Goal: Information Seeking & Learning: Learn about a topic

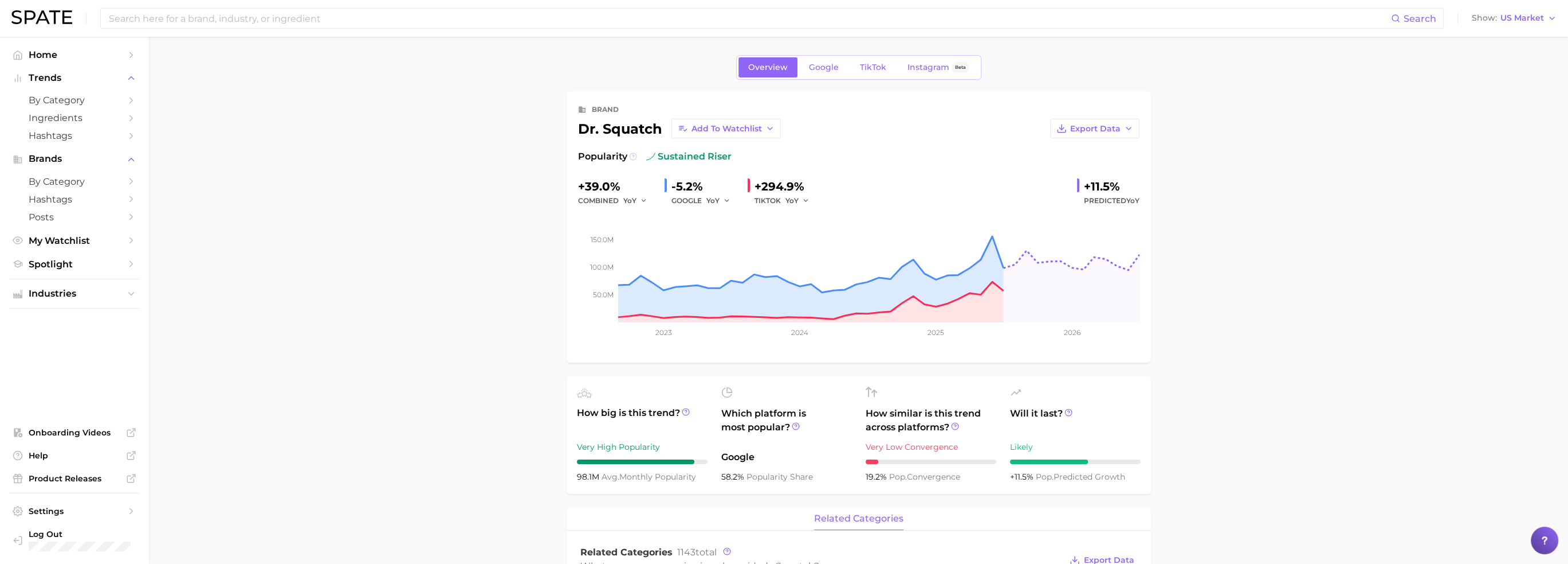
click at [633, 156] on icon at bounding box center [633, 156] width 8 height 8
click at [250, 19] on input at bounding box center [749, 18] width 1283 height 19
type input "coconut"
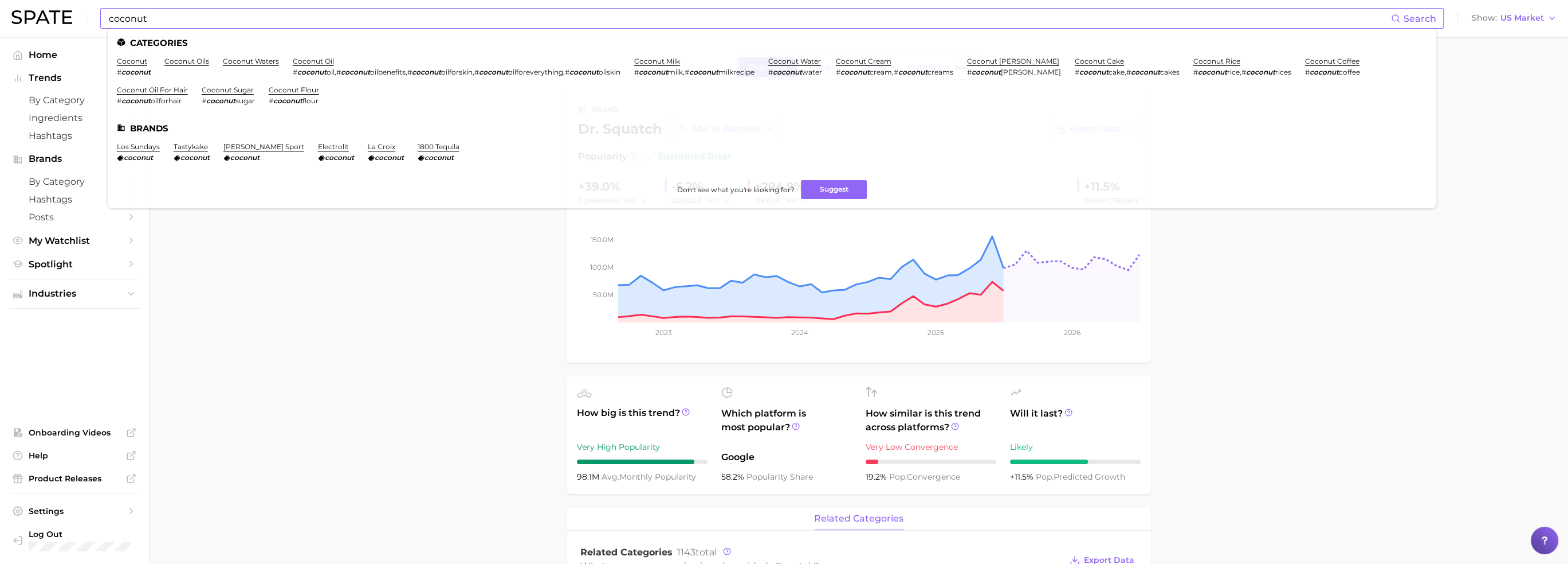
click at [144, 66] on li "coconut # coconut" at bounding box center [133, 66] width 34 height 19
click at [143, 61] on link "coconut" at bounding box center [131, 61] width 30 height 9
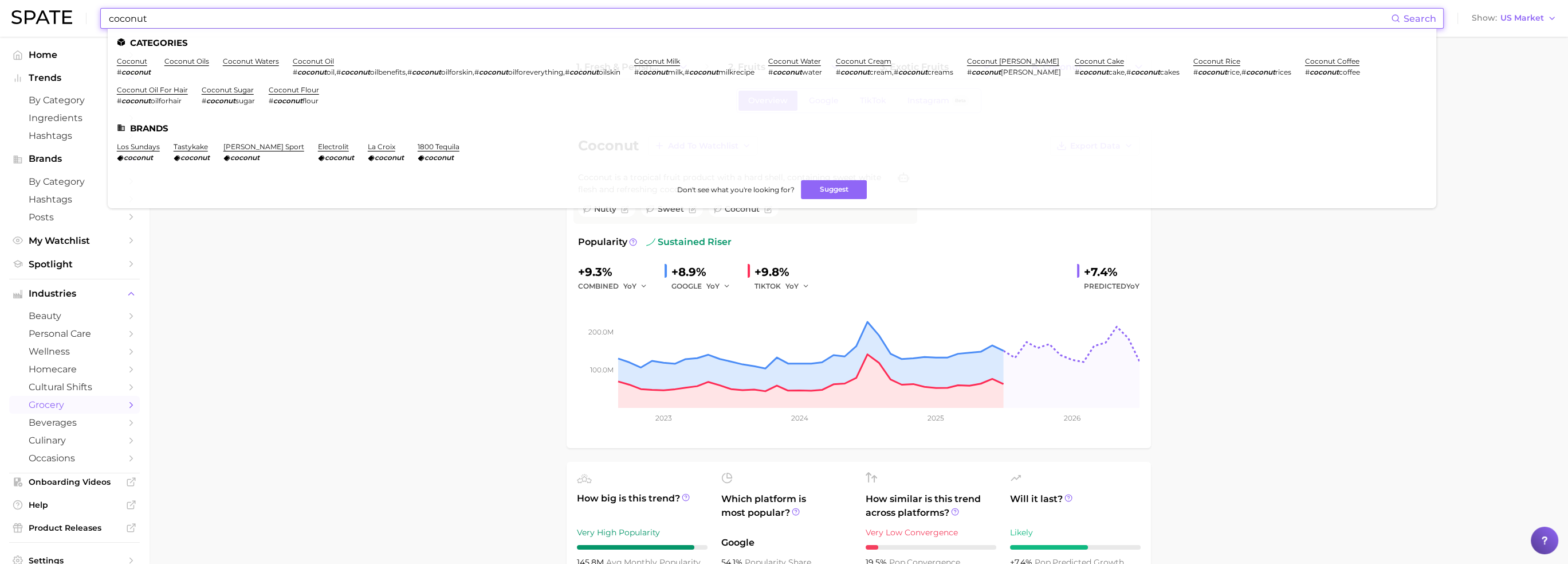
click at [251, 19] on input "coconut" at bounding box center [749, 18] width 1283 height 19
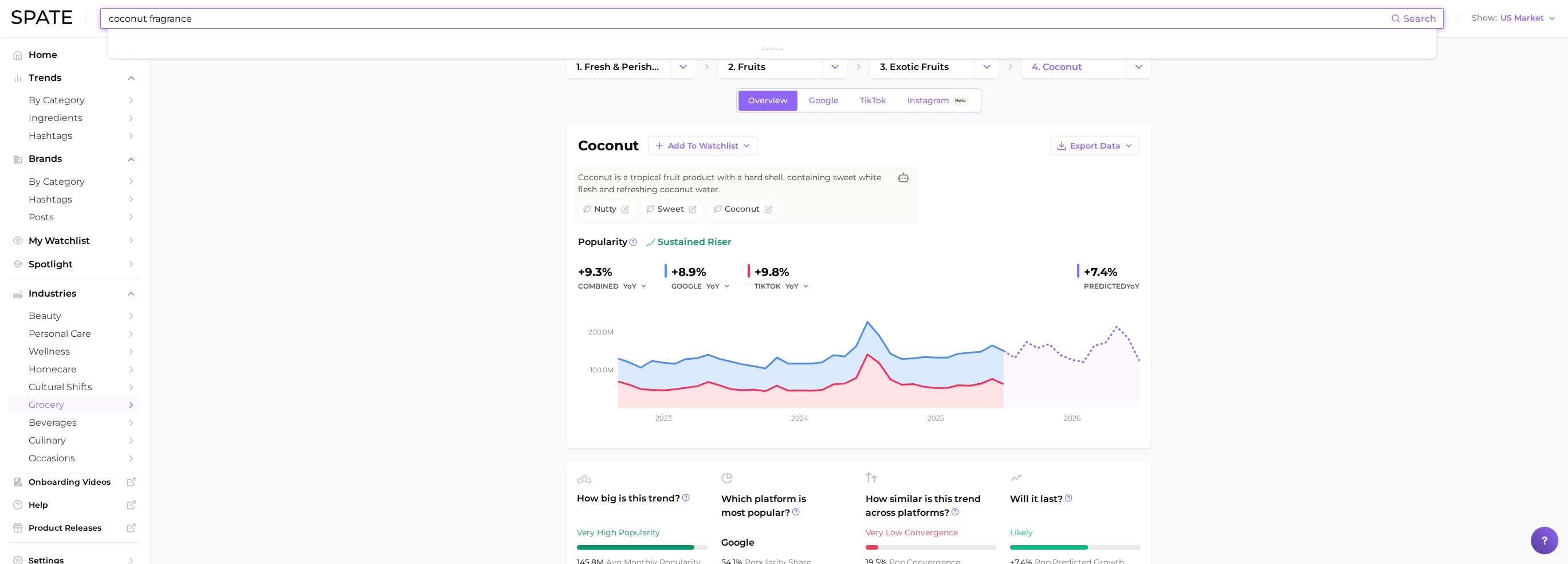
type input "coconut fragrance"
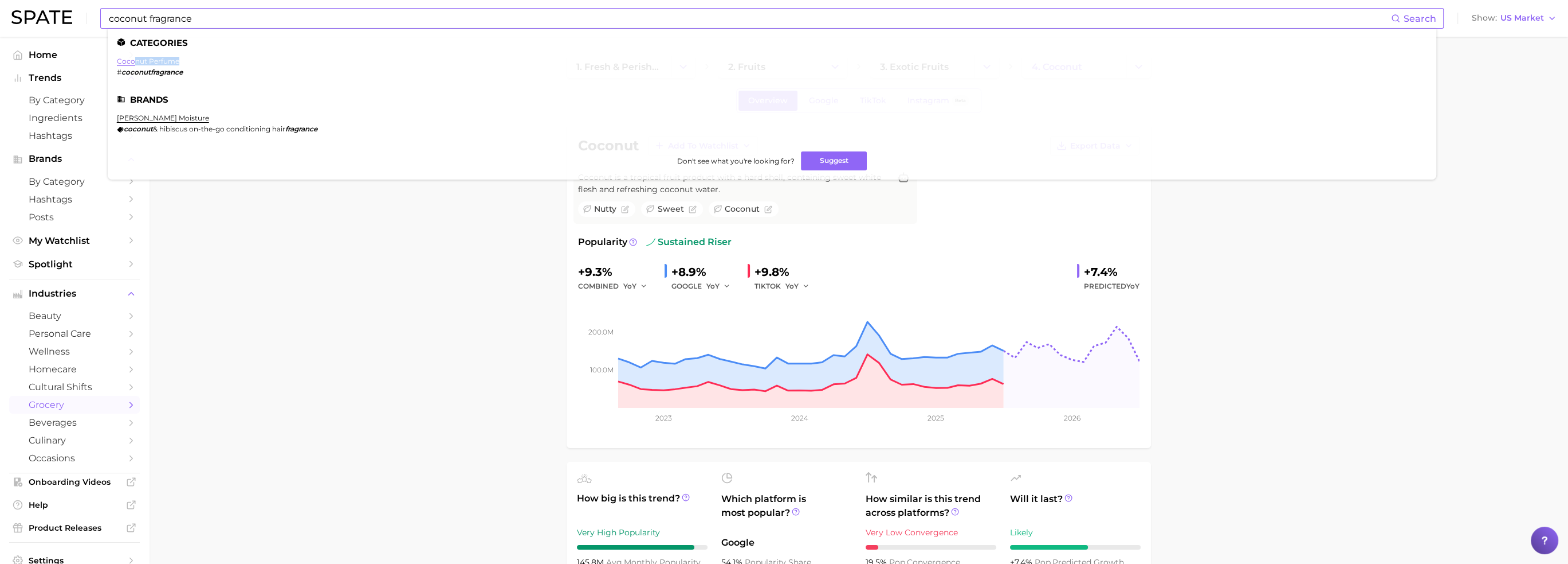
click at [133, 66] on li "coconut perfume # coconutfragrance" at bounding box center [149, 66] width 66 height 19
click at [134, 61] on link "coconut perfume" at bounding box center [147, 61] width 62 height 9
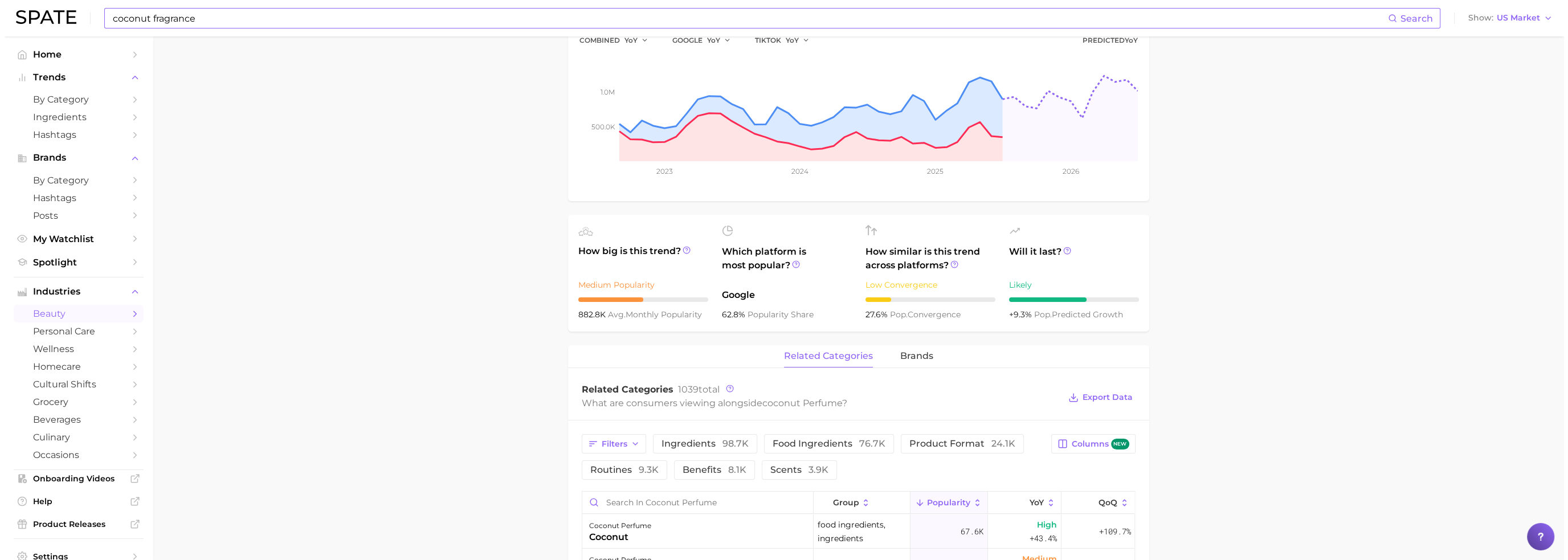
scroll to position [342, 0]
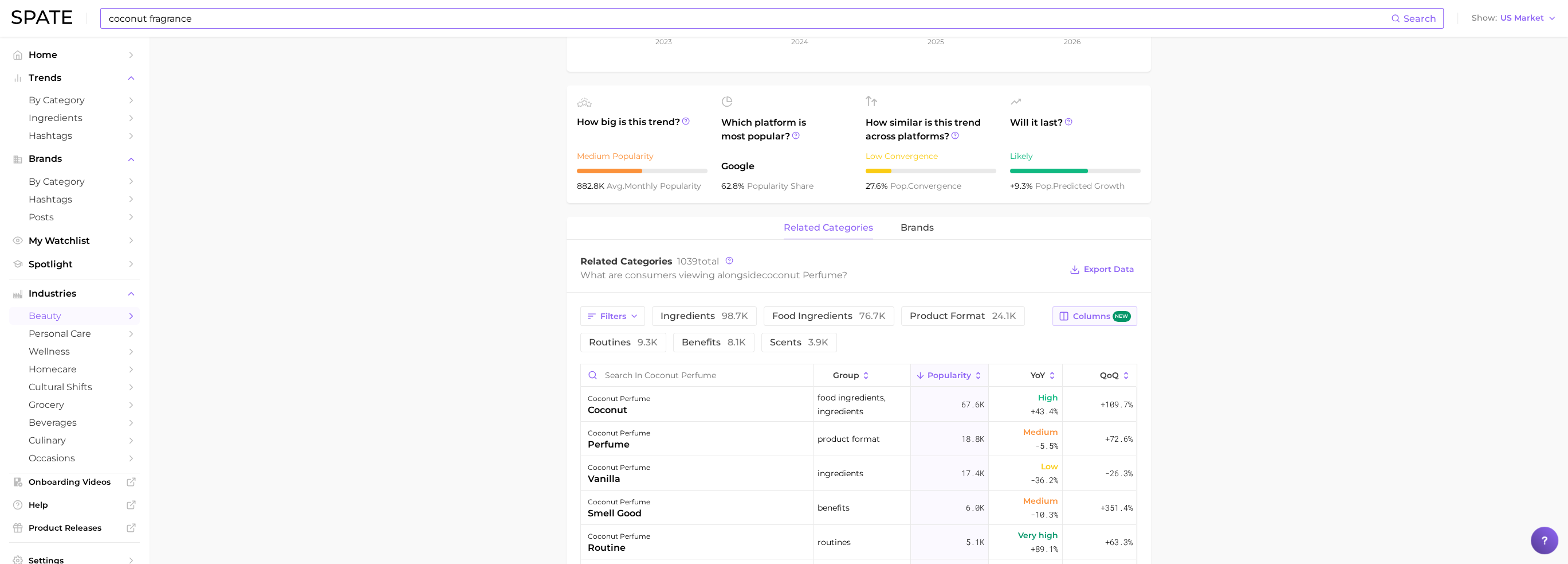
click at [1100, 320] on span "Columns new" at bounding box center [1102, 316] width 58 height 11
click at [970, 433] on rect at bounding box center [967, 434] width 10 height 10
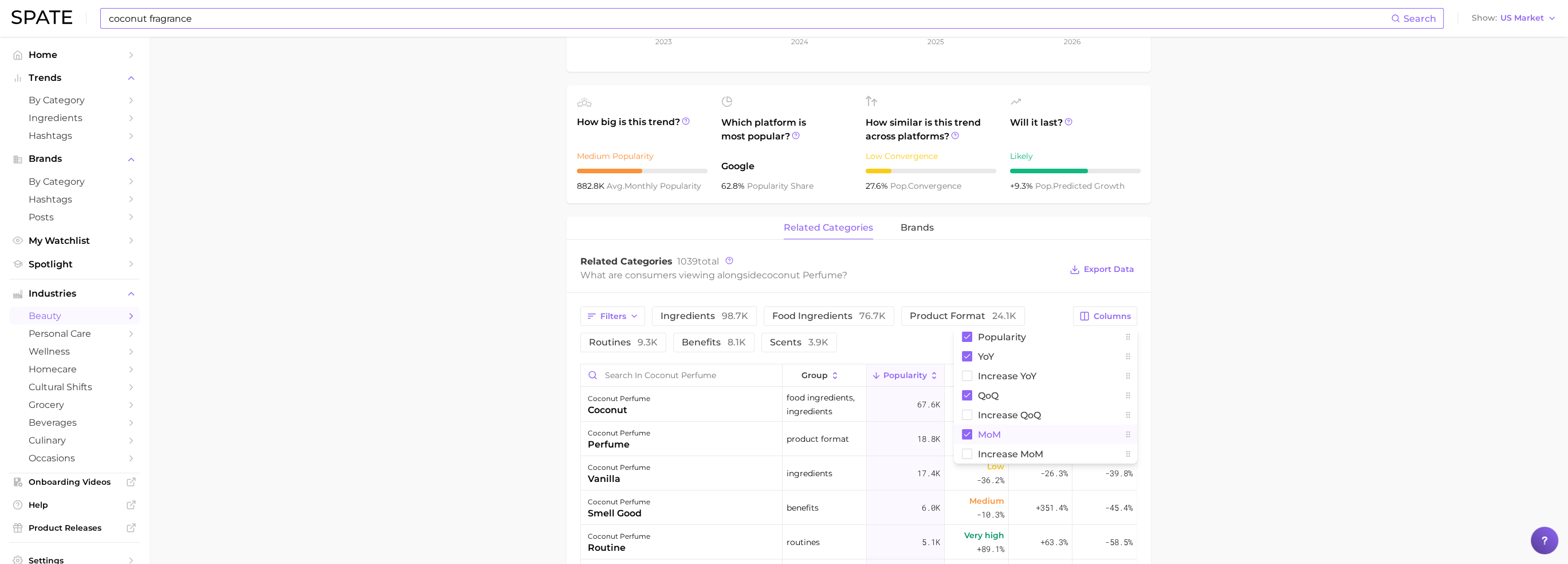
click at [1290, 429] on main "1. fragrance 2. personal fragrance 3. perfume products 4. coconut perfume Overv…" at bounding box center [858, 345] width 1419 height 1306
click at [1105, 309] on button "Columns" at bounding box center [1104, 316] width 64 height 19
click at [1028, 452] on span "Increase MoM" at bounding box center [1010, 453] width 65 height 10
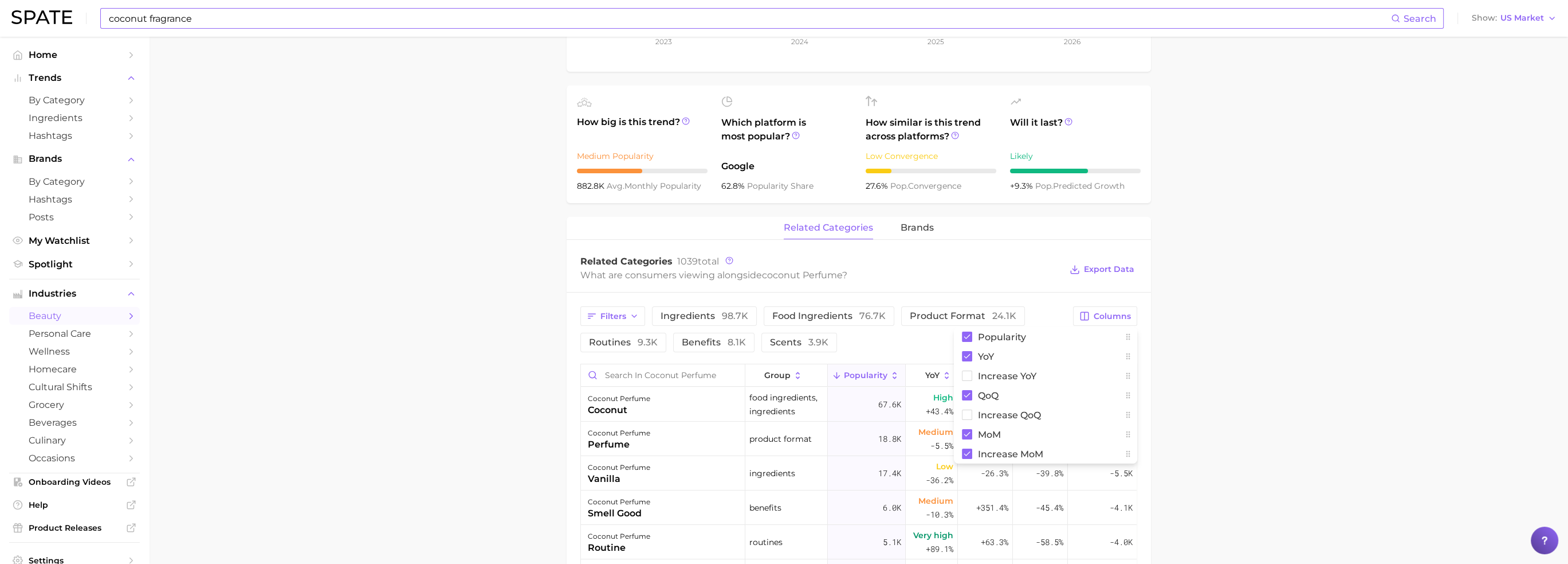
click at [1228, 398] on main "1. fragrance 2. personal fragrance 3. perfume products 4. coconut perfume Overv…" at bounding box center [858, 345] width 1419 height 1306
click at [878, 406] on span "67.6k" at bounding box center [890, 404] width 23 height 14
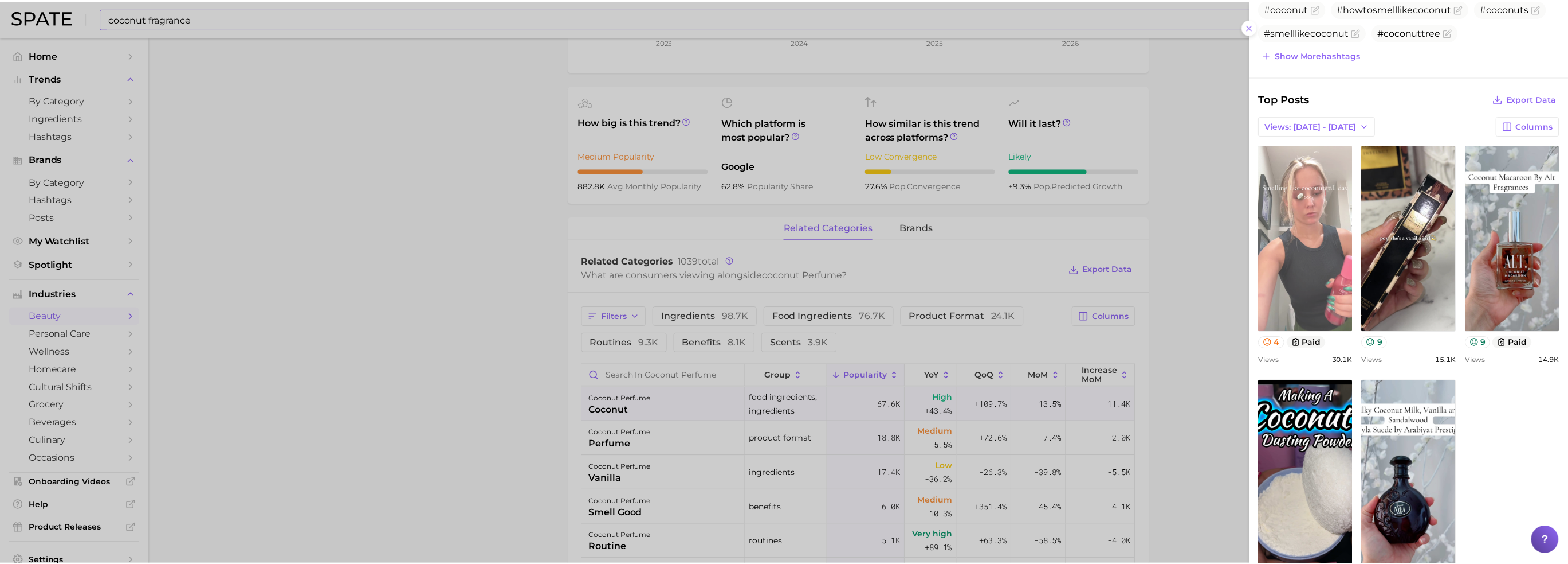
scroll to position [402, 0]
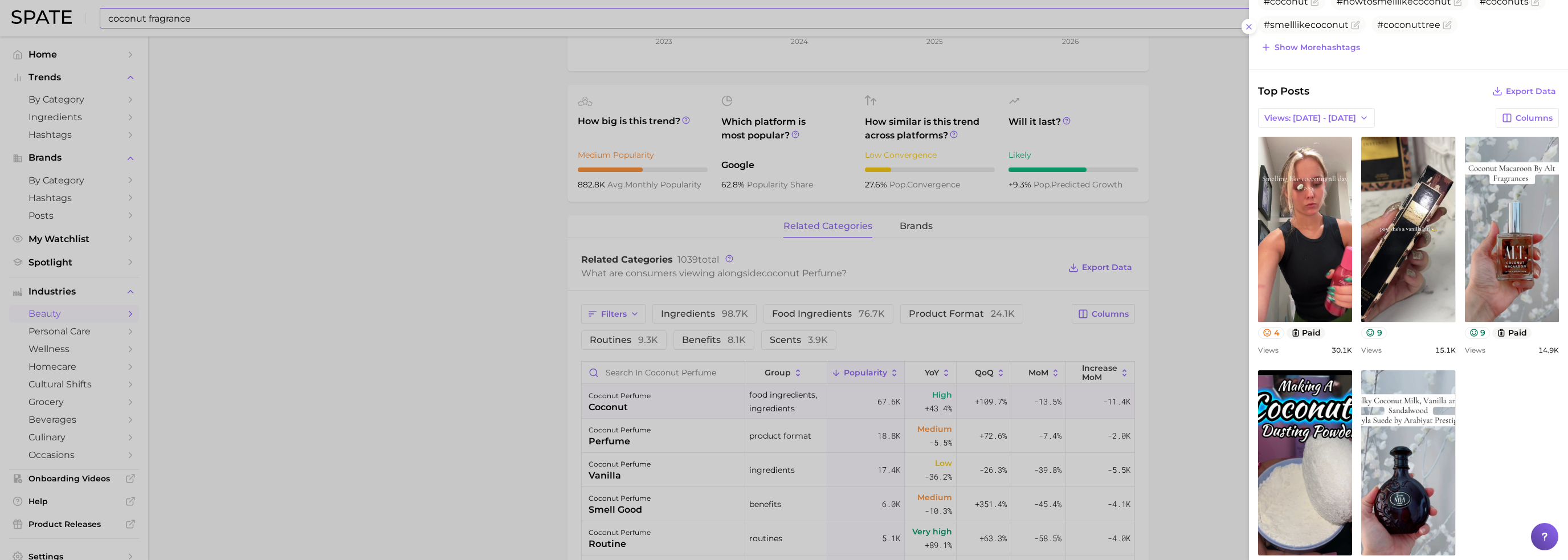
click at [1186, 246] on div at bounding box center [784, 280] width 1568 height 560
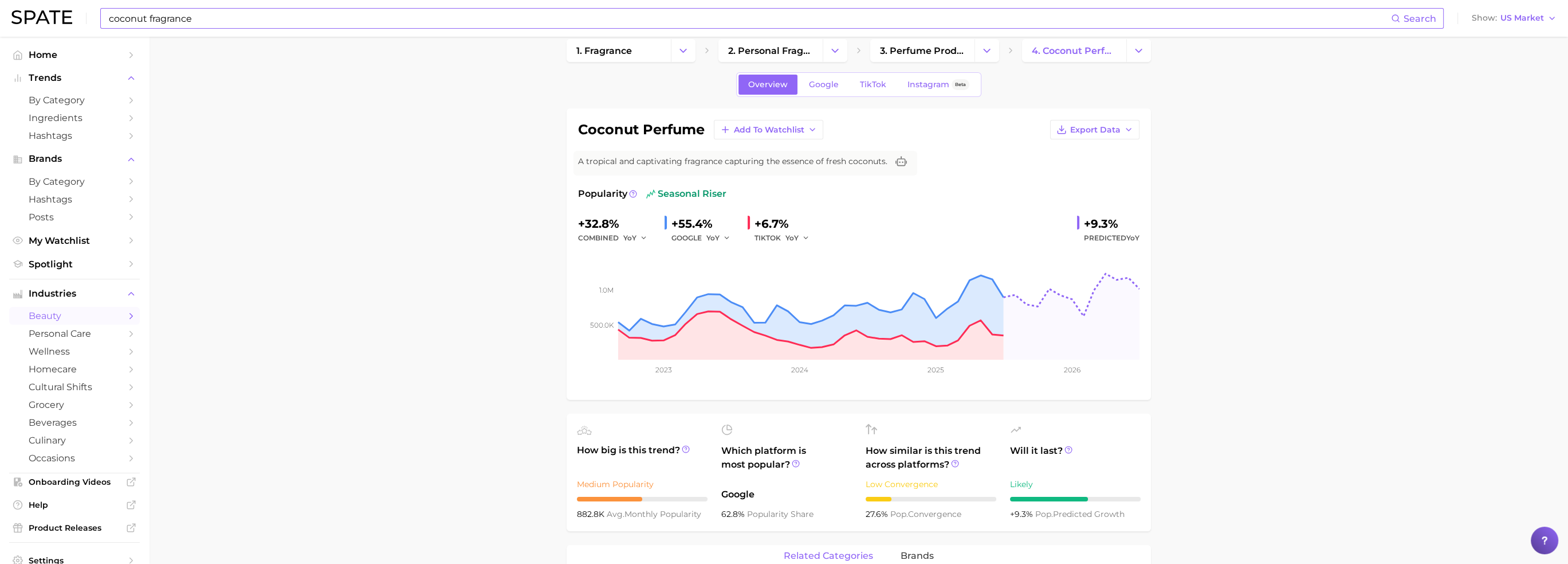
scroll to position [0, 0]
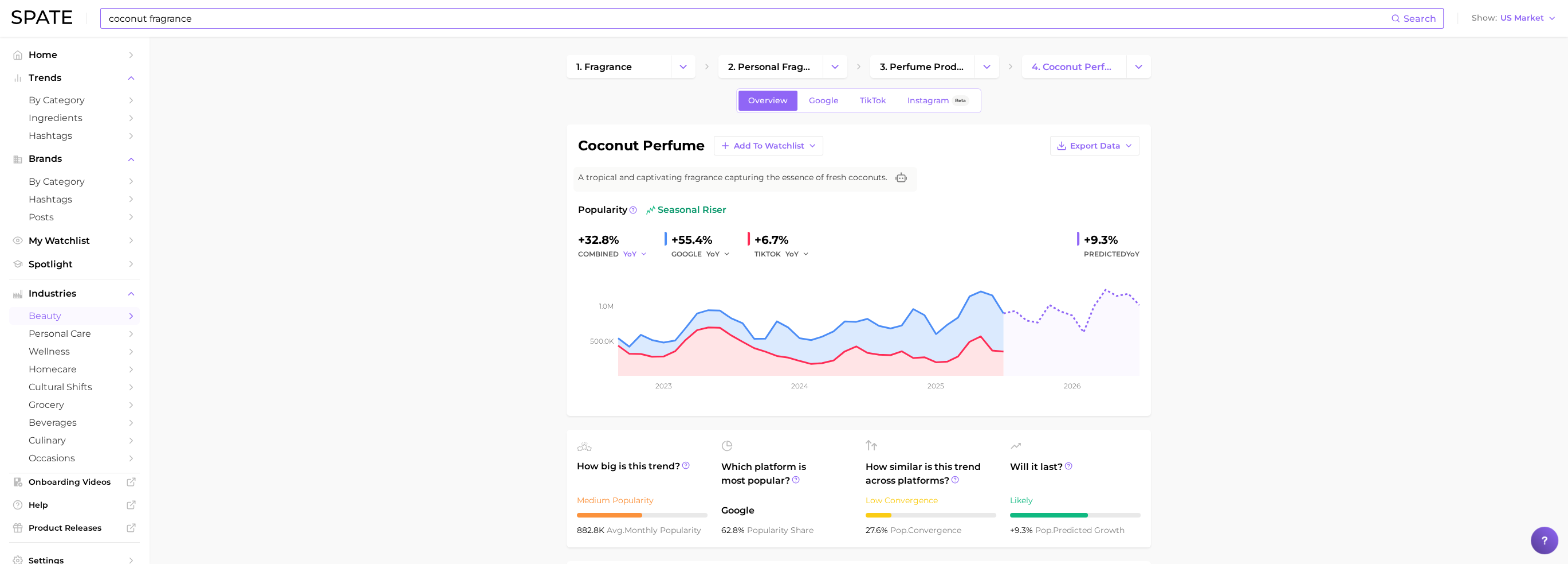
click at [623, 255] on span "YoY" at bounding box center [630, 253] width 13 height 10
click at [651, 310] on button "MoM" at bounding box center [686, 313] width 126 height 21
click at [636, 254] on span "MoM" at bounding box center [632, 253] width 17 height 10
click at [649, 294] on button "QoQ" at bounding box center [686, 293] width 126 height 21
click at [722, 256] on button "YoY" at bounding box center [718, 254] width 25 height 14
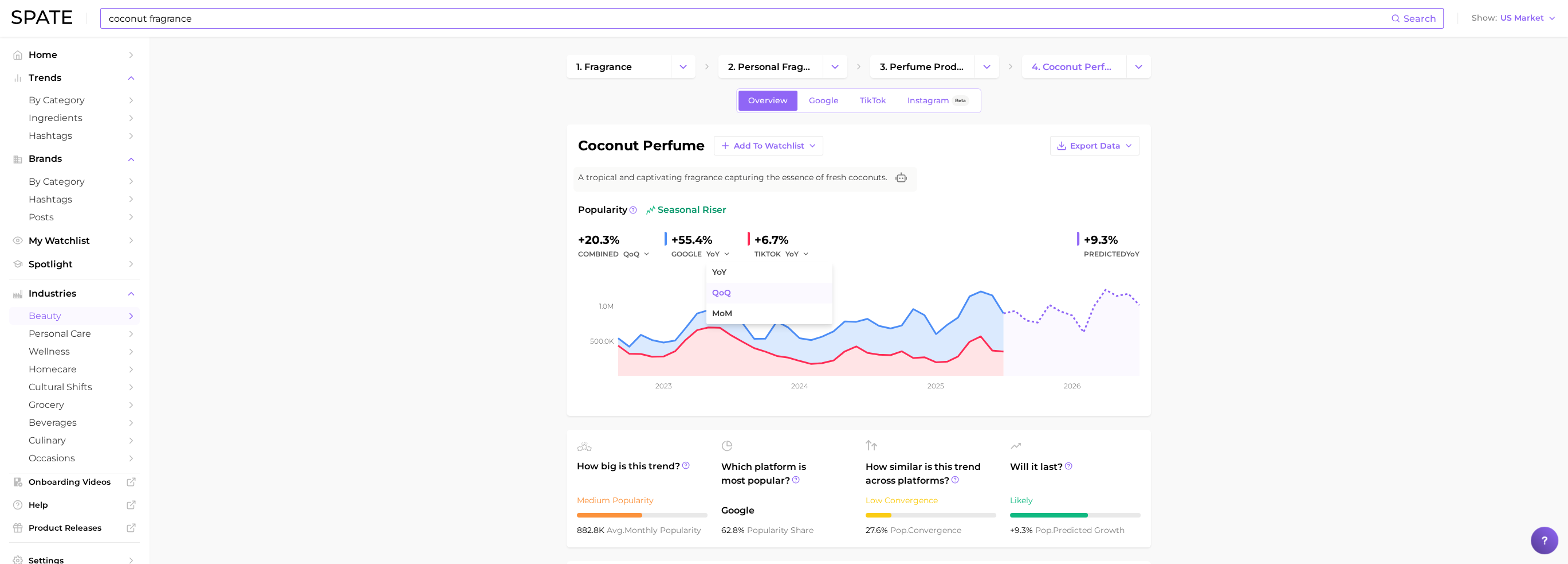
click at [728, 294] on span "QoQ" at bounding box center [722, 292] width 19 height 10
click at [787, 255] on span "YoY" at bounding box center [792, 253] width 13 height 10
click at [797, 291] on span "QoQ" at bounding box center [801, 292] width 19 height 10
click at [630, 249] on span "QoQ" at bounding box center [631, 253] width 16 height 10
click at [639, 275] on span "YoY" at bounding box center [636, 272] width 14 height 10
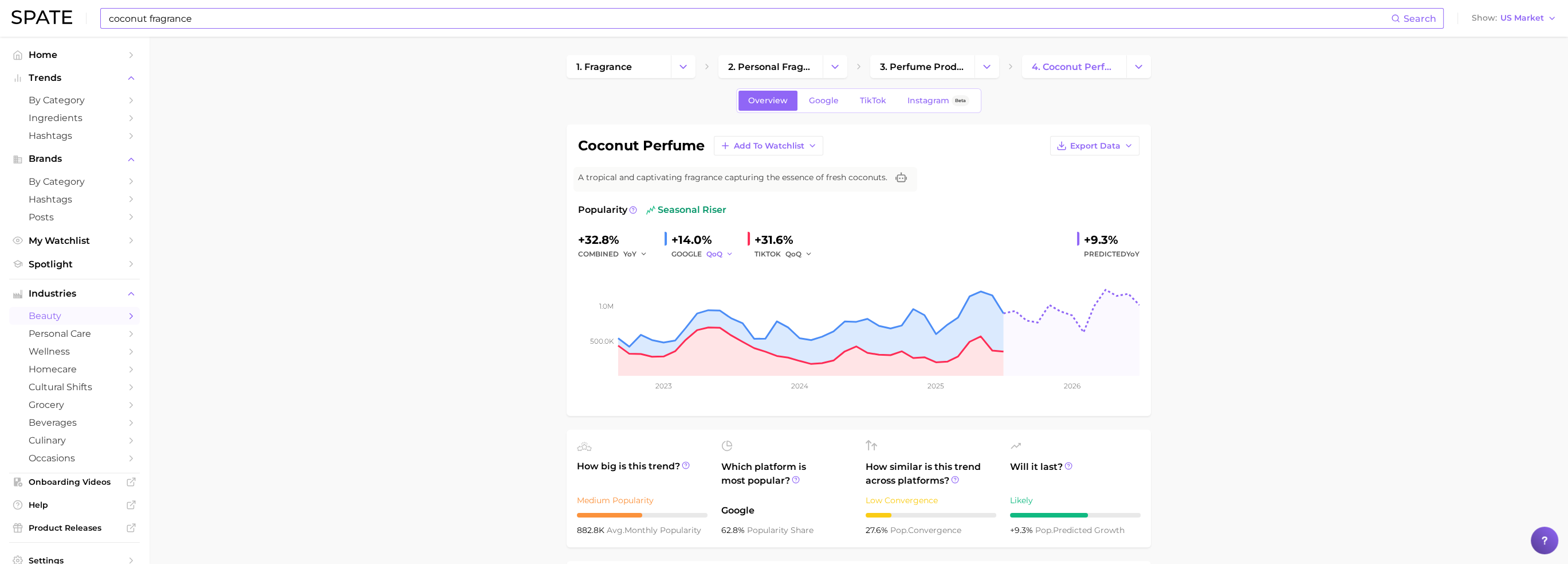
click at [720, 249] on span "QoQ" at bounding box center [714, 253] width 16 height 10
click at [732, 272] on button "YoY" at bounding box center [769, 272] width 126 height 21
click at [777, 251] on div "TIKTOK QoQ" at bounding box center [786, 254] width 63 height 14
click at [800, 253] on span "QoQ" at bounding box center [793, 253] width 16 height 10
click at [809, 266] on button "YoY" at bounding box center [848, 272] width 126 height 21
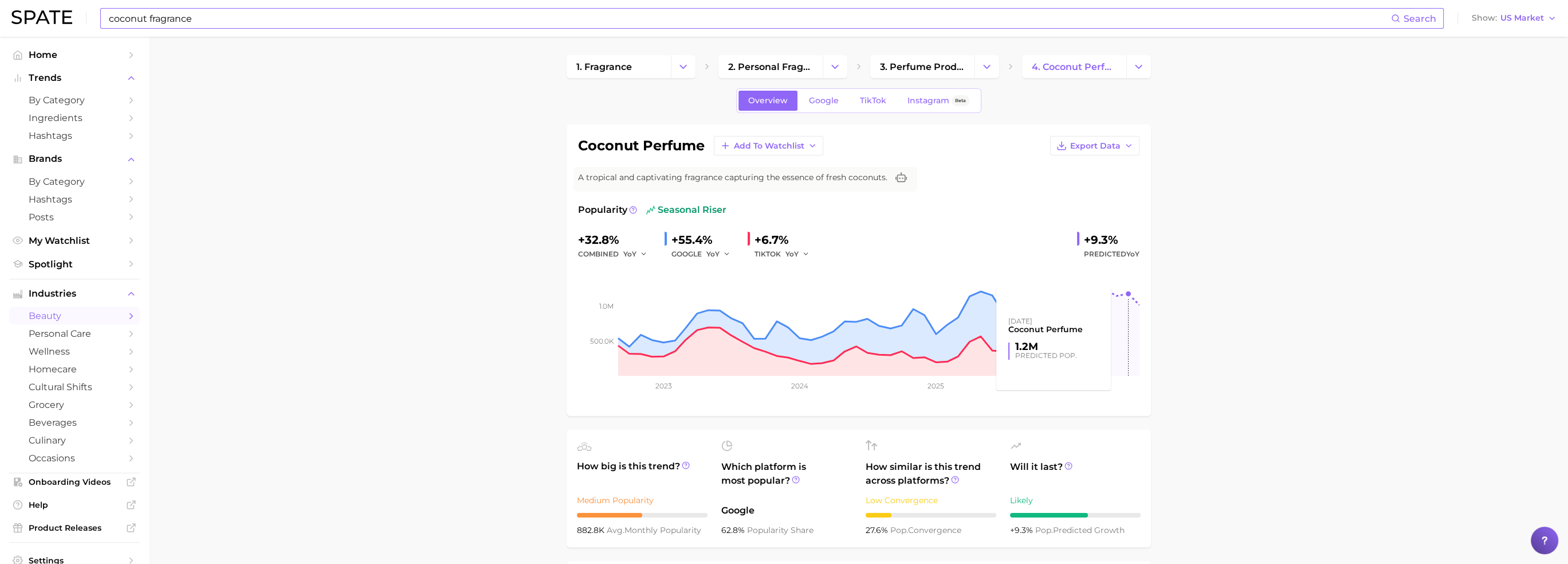
click at [1127, 261] on rect at bounding box center [859, 318] width 562 height 115
click at [1120, 145] on span "Export Data" at bounding box center [1095, 146] width 50 height 10
click at [1101, 188] on span "Time Series Image" at bounding box center [1071, 188] width 77 height 10
click at [750, 142] on span "Add to Watchlist" at bounding box center [769, 146] width 70 height 10
click at [749, 186] on span "Fragrance Ingredients" at bounding box center [779, 188] width 92 height 10
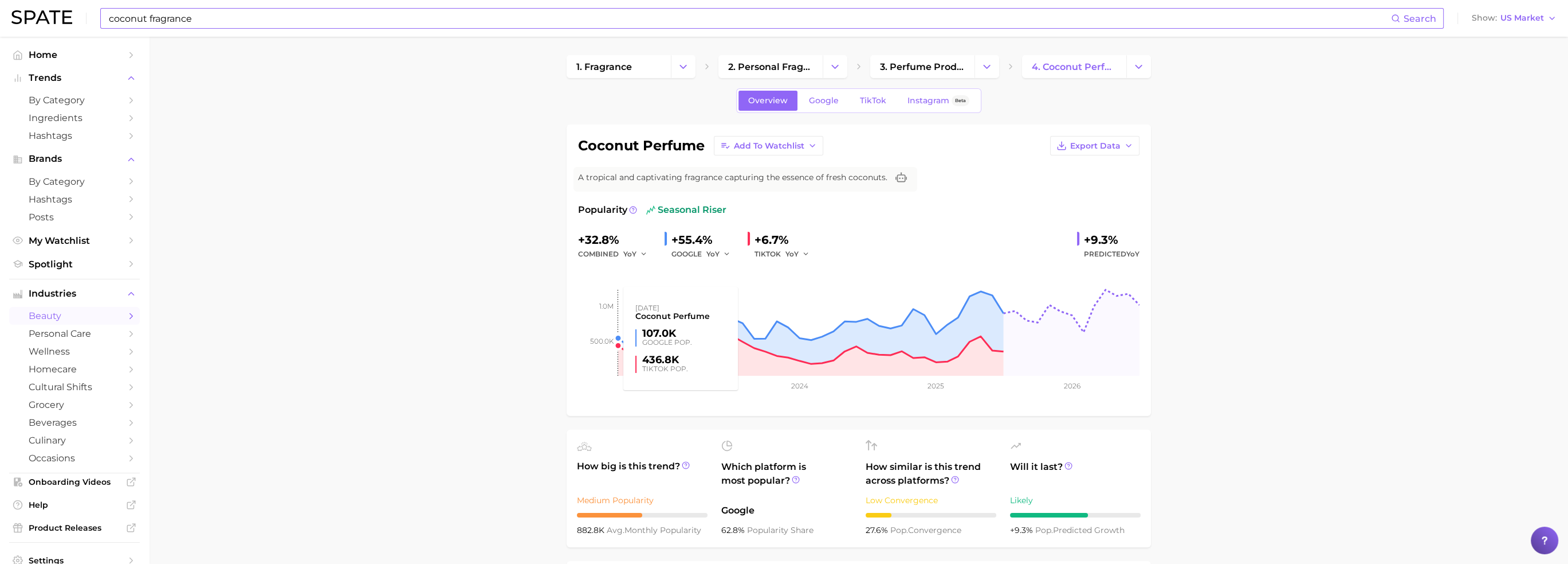
click at [607, 304] on rect at bounding box center [859, 318] width 562 height 115
click at [1133, 146] on button "Export Data" at bounding box center [1094, 146] width 89 height 19
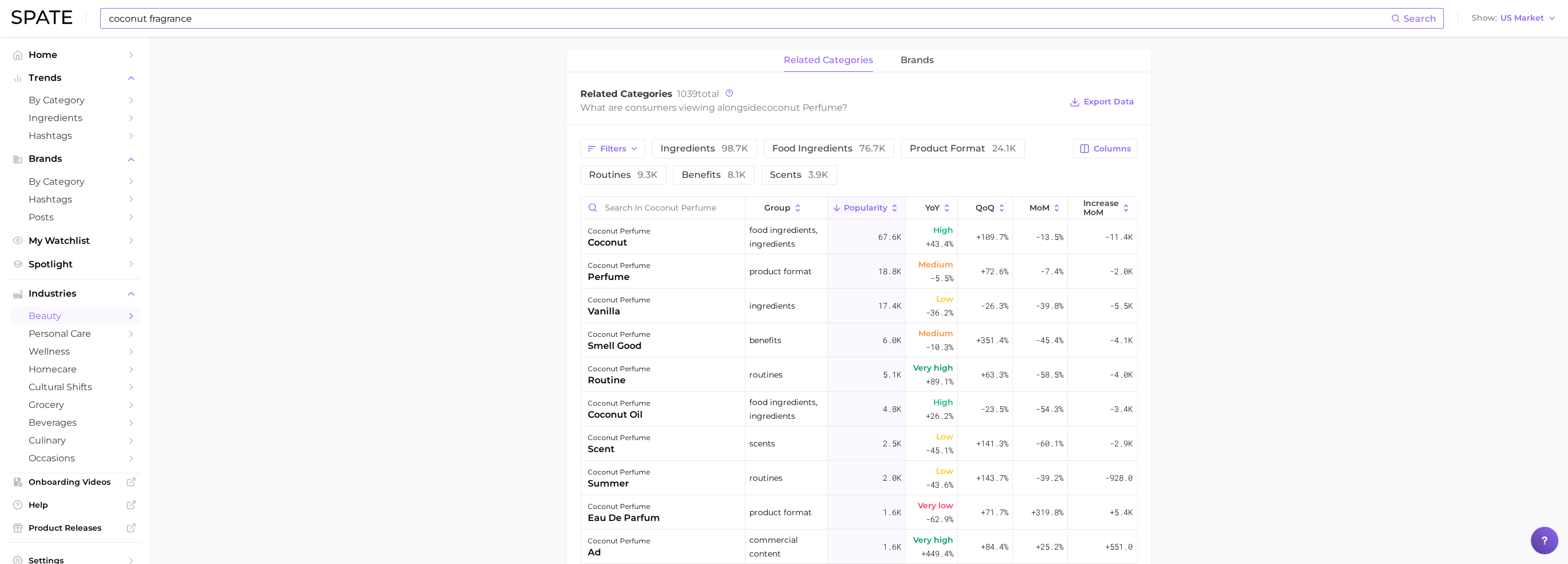
scroll to position [492, 0]
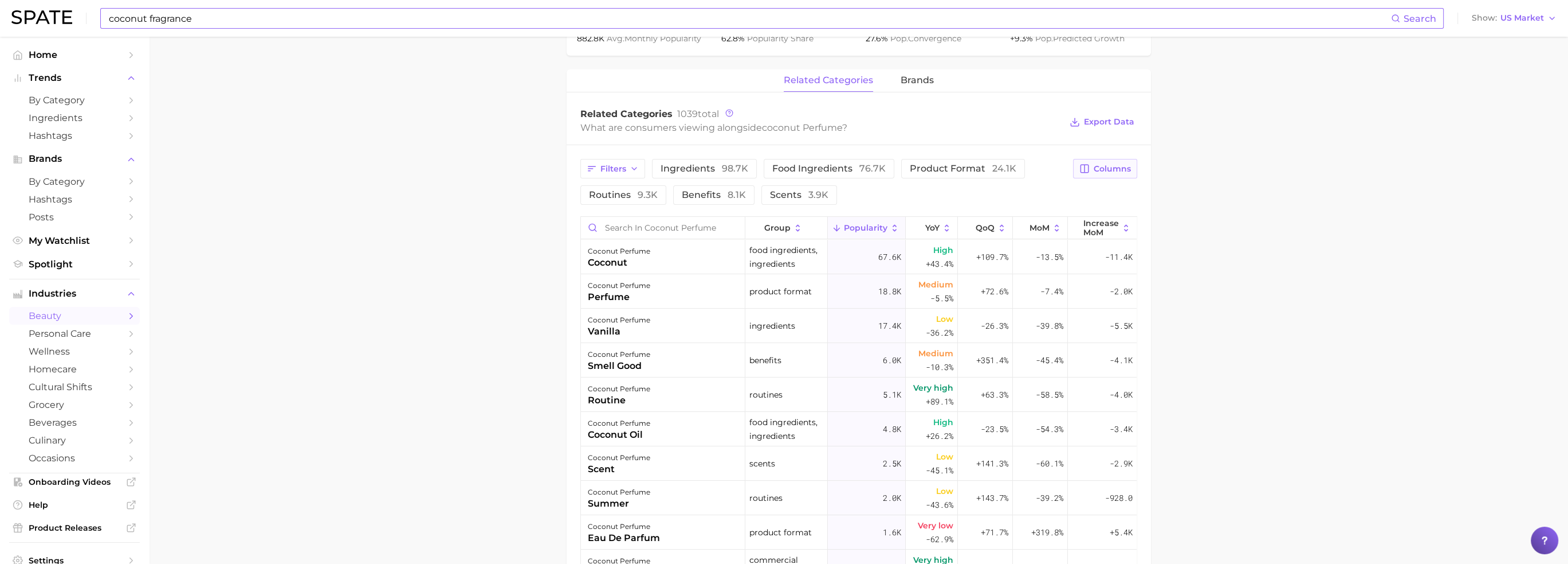
click at [1109, 172] on span "Columns" at bounding box center [1112, 169] width 38 height 10
click at [996, 223] on span "Increase YoY" at bounding box center [1007, 228] width 58 height 10
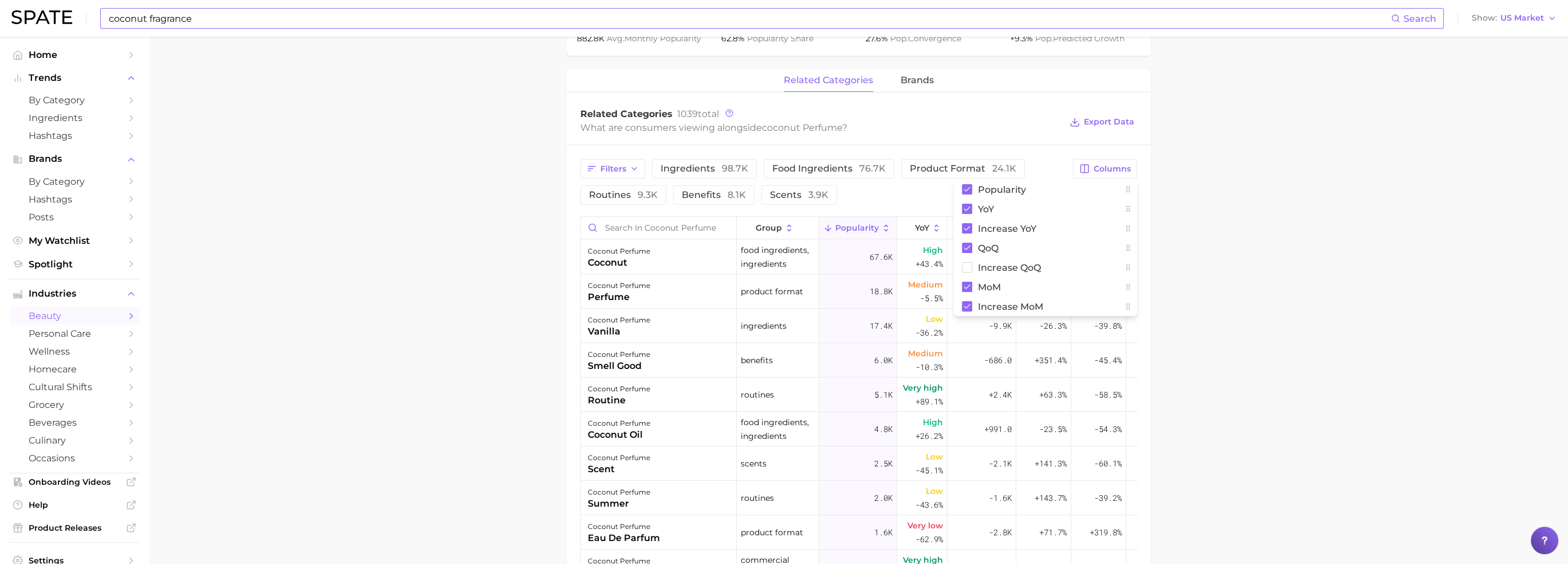
click at [1236, 277] on main "1. fragrance 2. personal fragrance 3. perfume products 4. coconut perfume Overv…" at bounding box center [858, 198] width 1419 height 1306
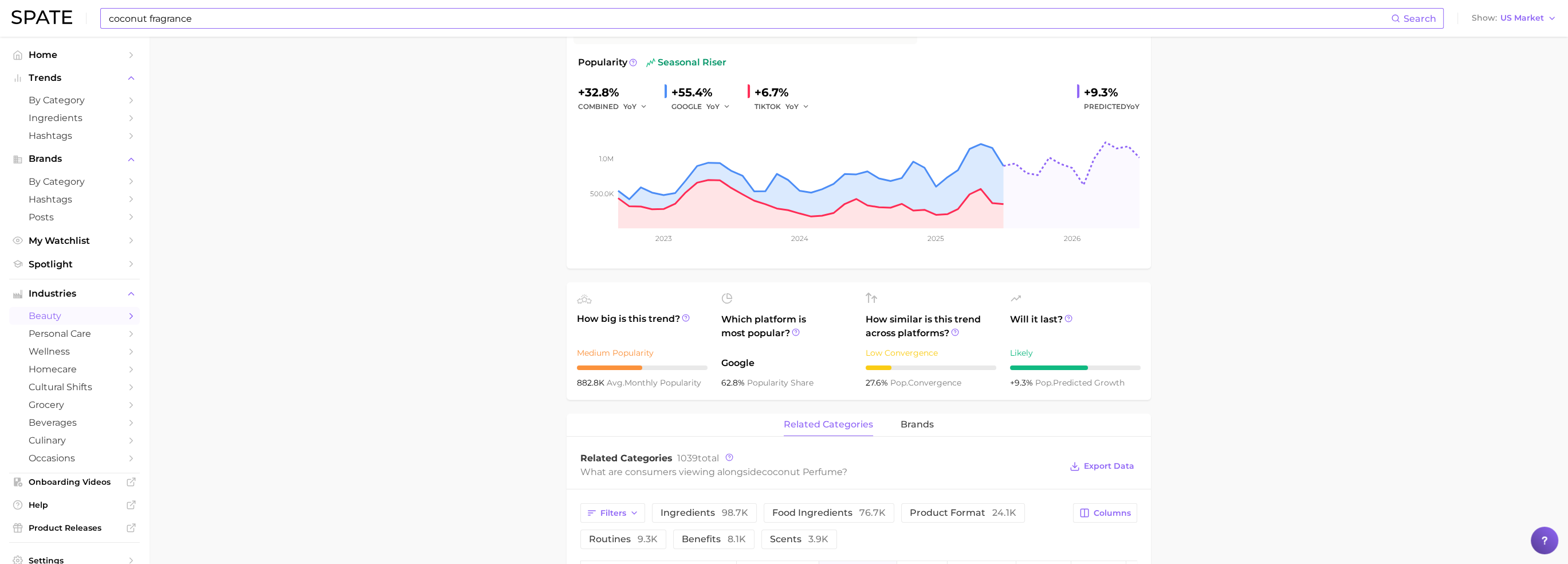
scroll to position [0, 0]
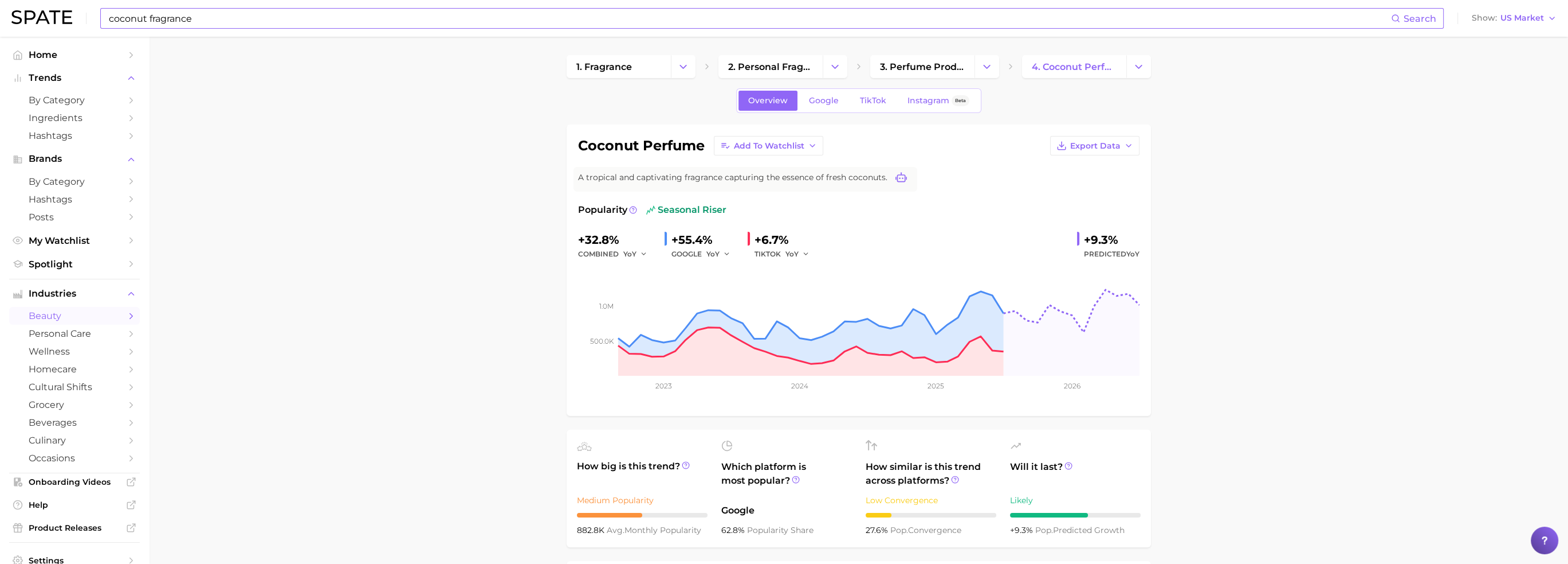
click at [899, 178] on icon at bounding box center [901, 178] width 11 height 11
click at [868, 205] on div "Popularity seasonal riser" at bounding box center [859, 210] width 562 height 14
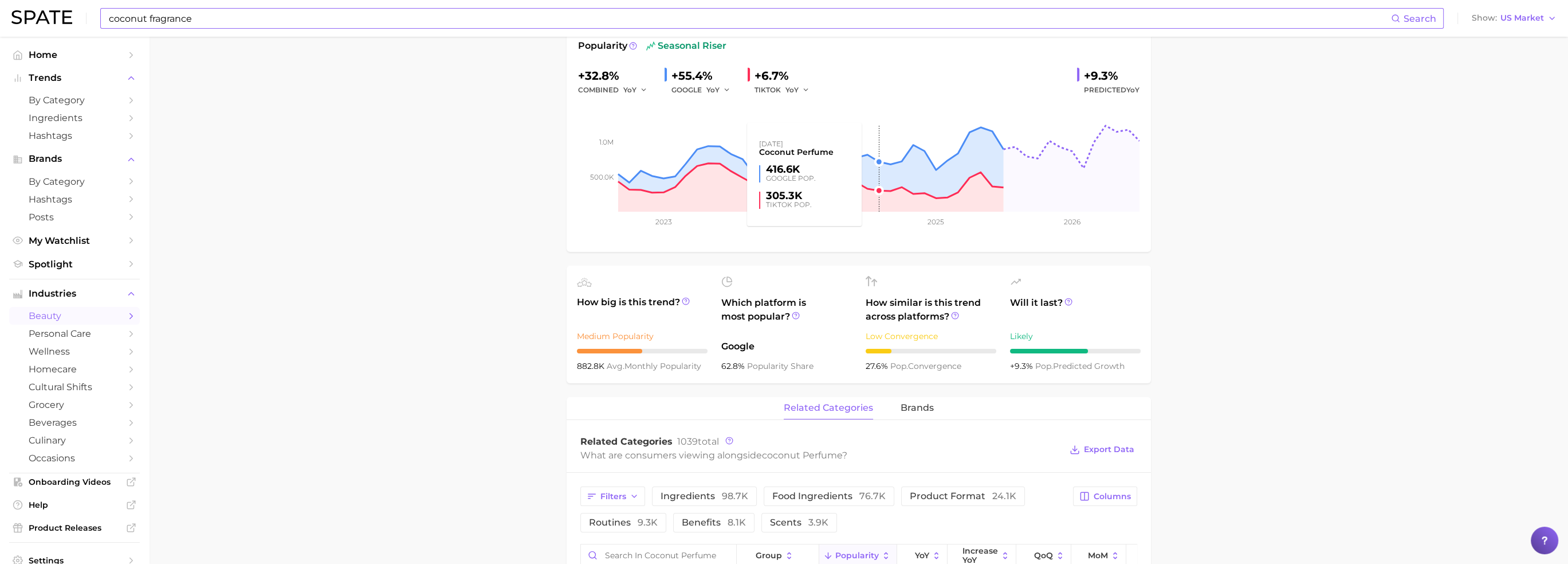
scroll to position [172, 0]
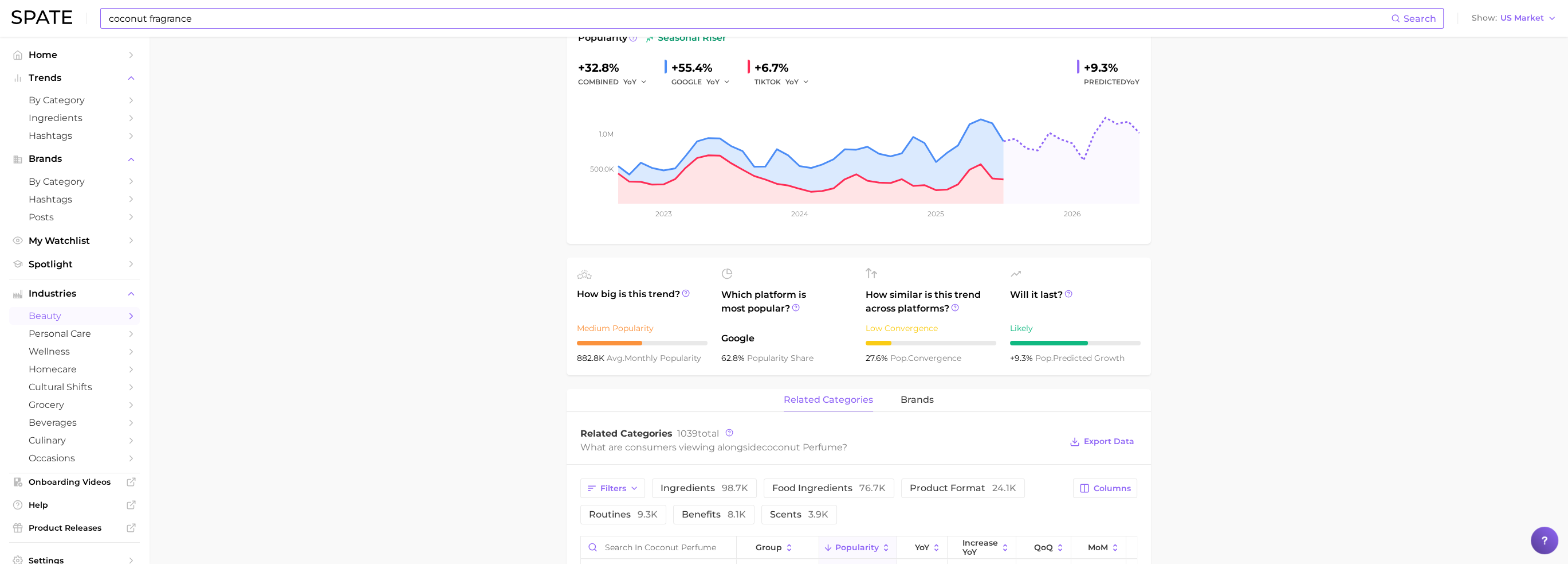
drag, startPoint x: 608, startPoint y: 284, endPoint x: 631, endPoint y: 328, distance: 49.6
click at [609, 284] on div "How big is this trend? Medium Popularity 882.8k avg. monthly popularity" at bounding box center [642, 316] width 131 height 97
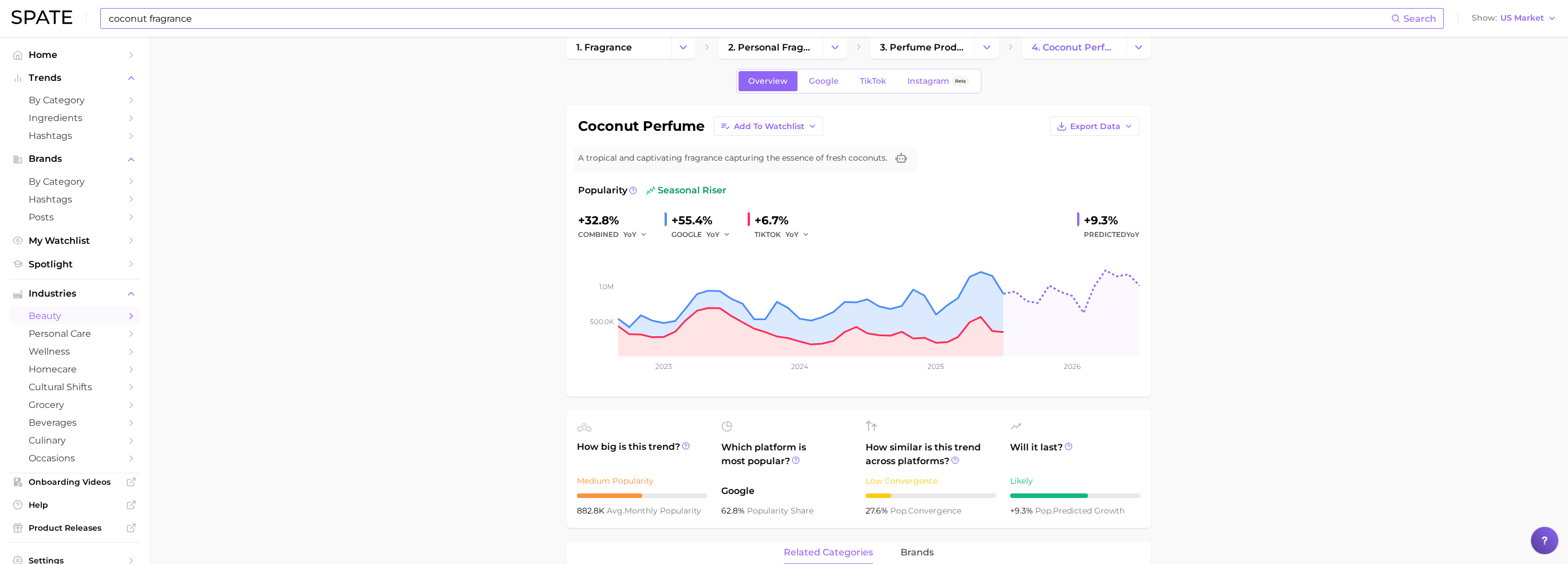
scroll to position [0, 0]
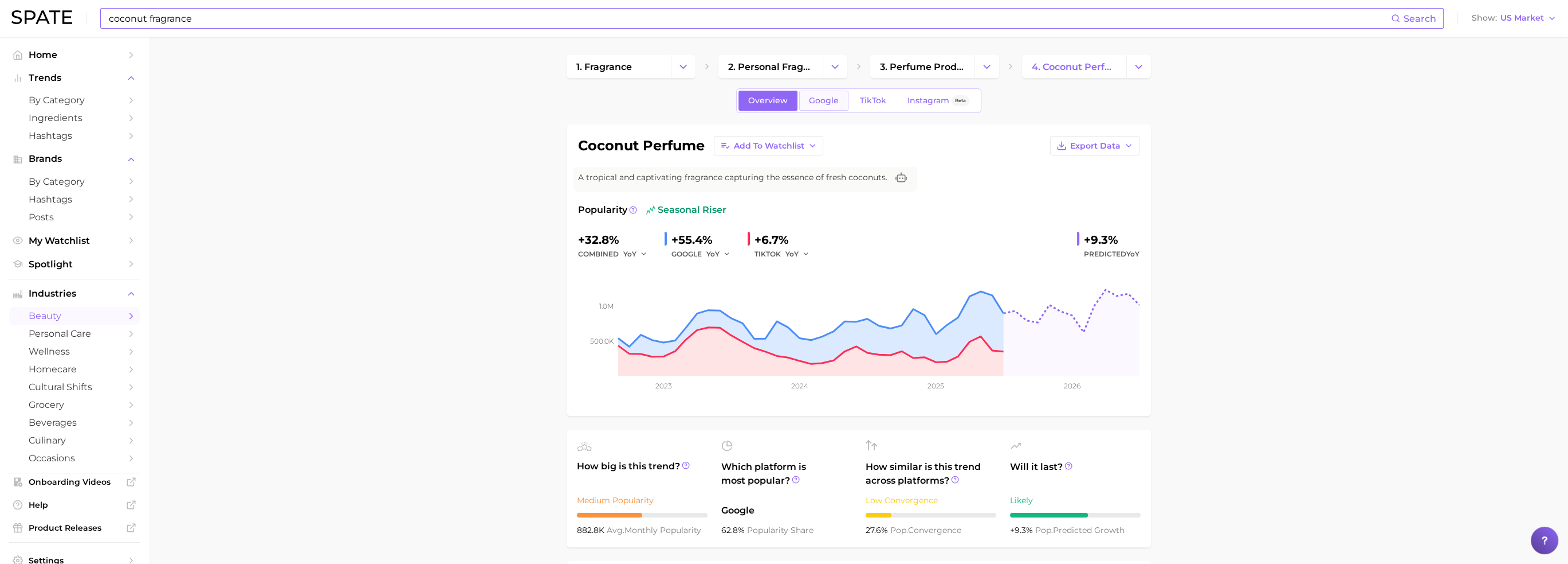
click at [829, 97] on span "Google" at bounding box center [824, 101] width 29 height 10
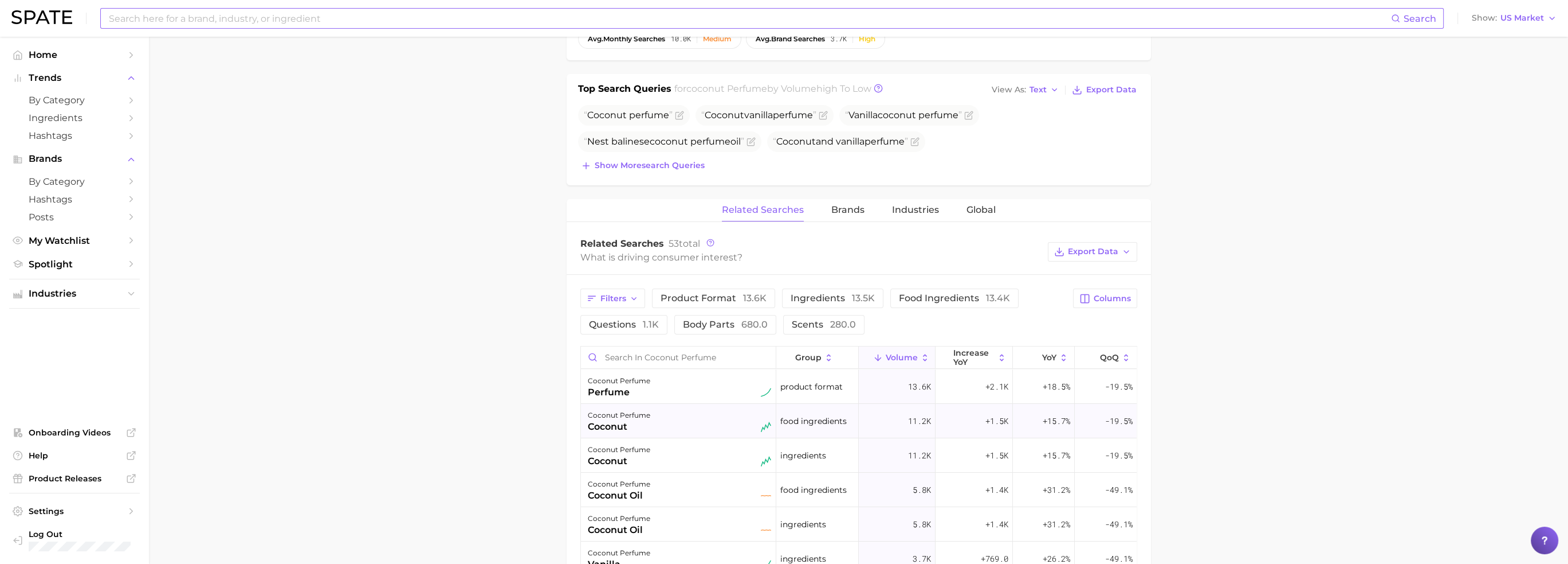
scroll to position [344, 0]
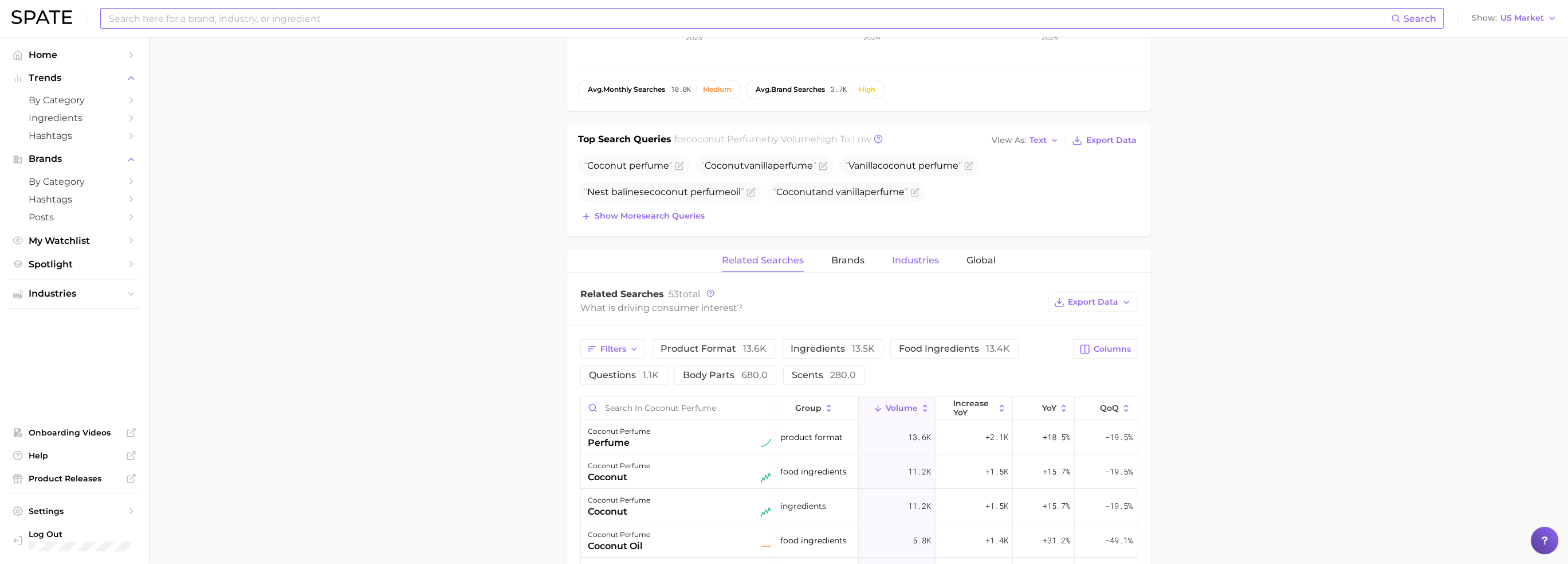
click at [907, 264] on button "Industries" at bounding box center [915, 260] width 47 height 22
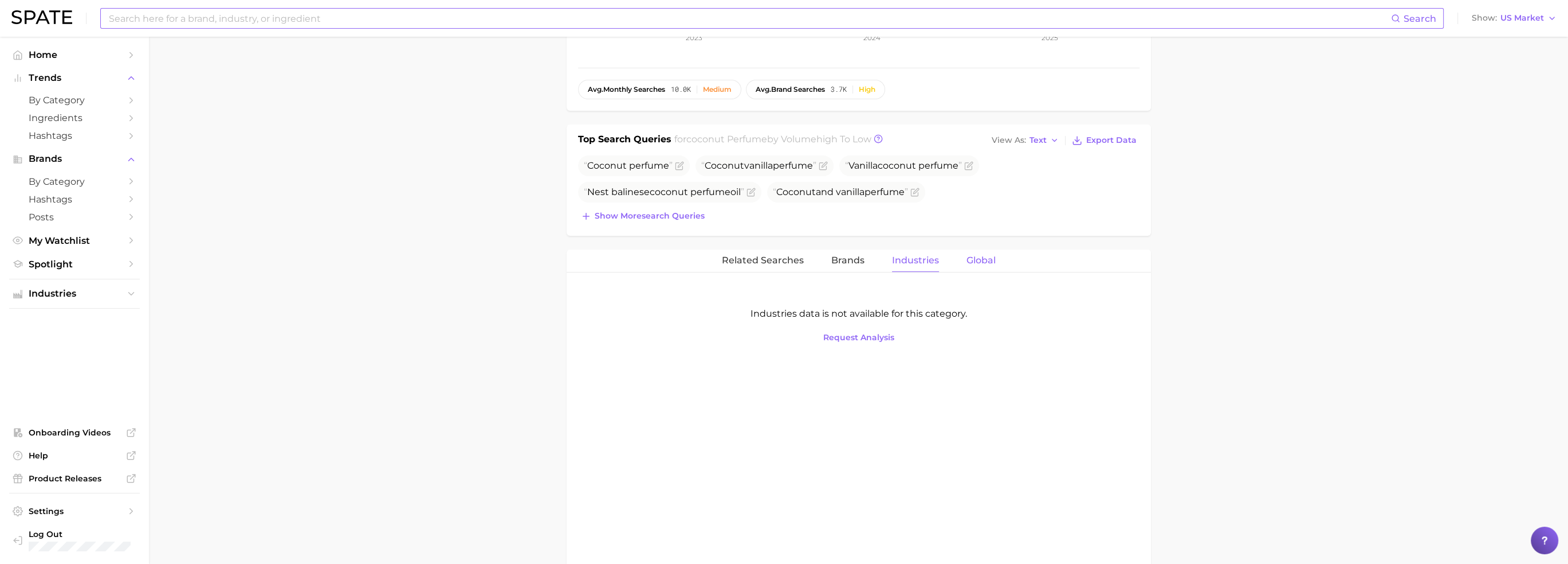
click at [974, 261] on span "Global" at bounding box center [981, 260] width 29 height 10
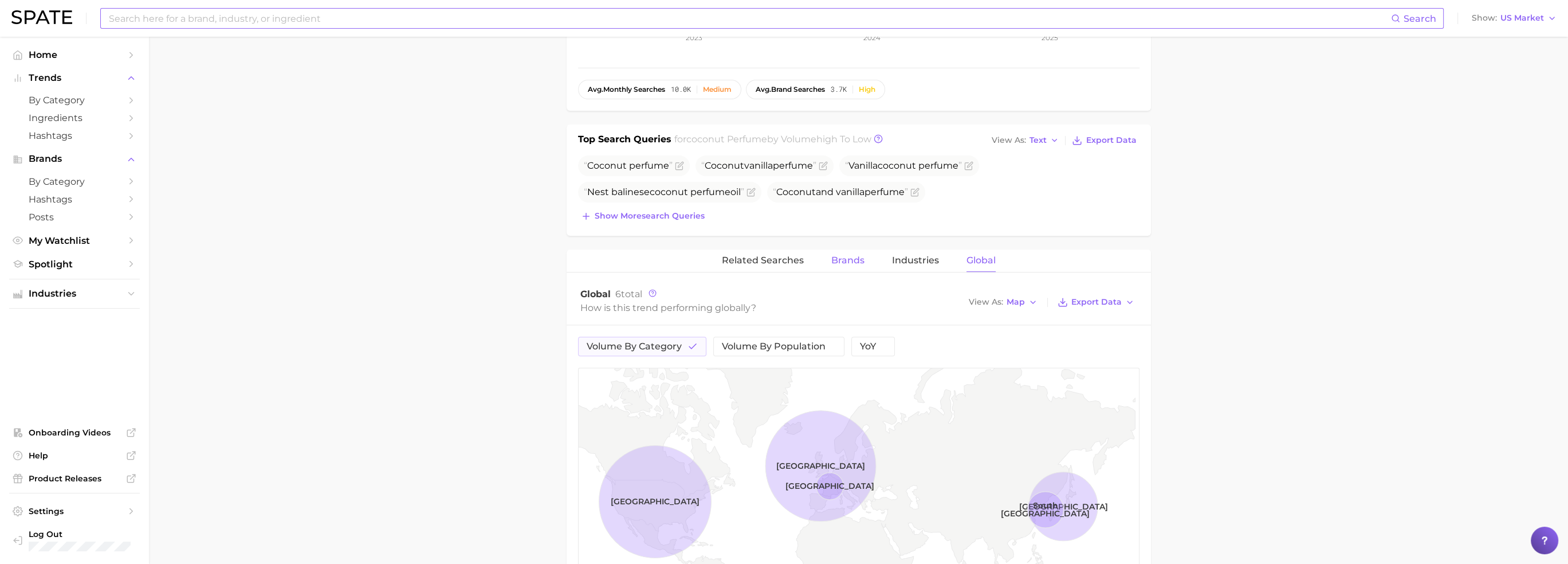
click at [832, 262] on span "Brands" at bounding box center [848, 260] width 34 height 10
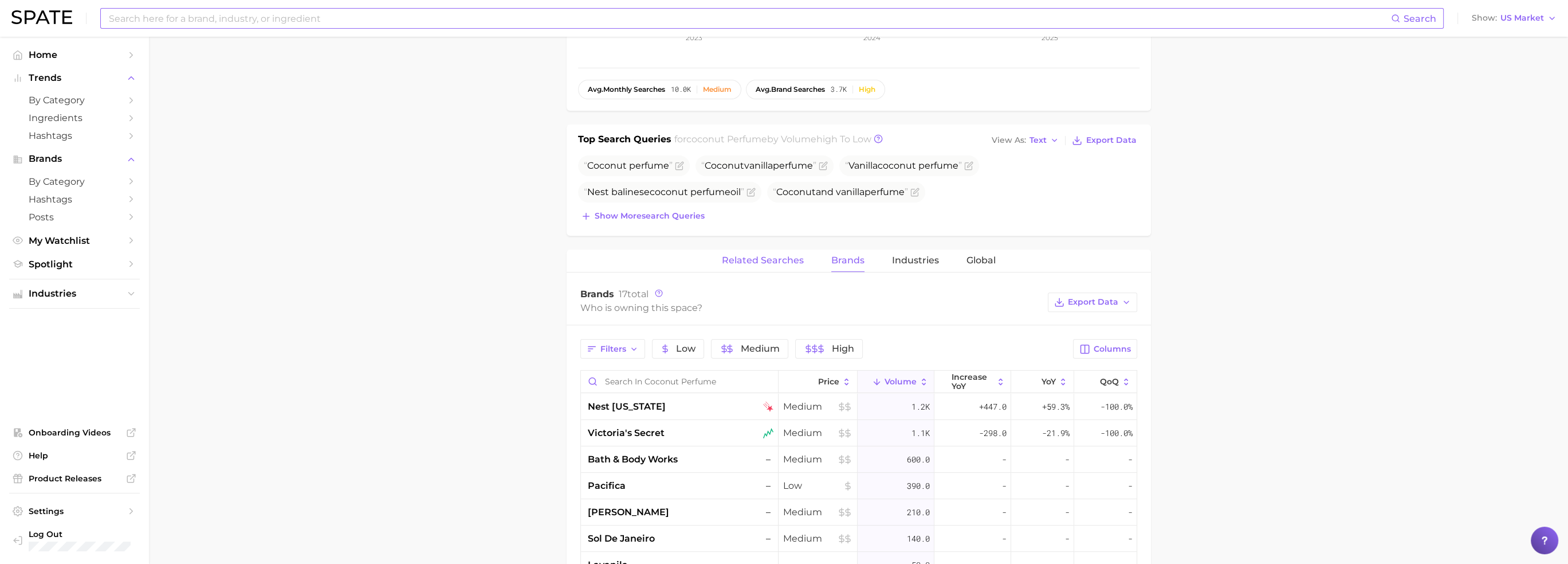
click at [761, 262] on span "Related Searches" at bounding box center [763, 260] width 82 height 10
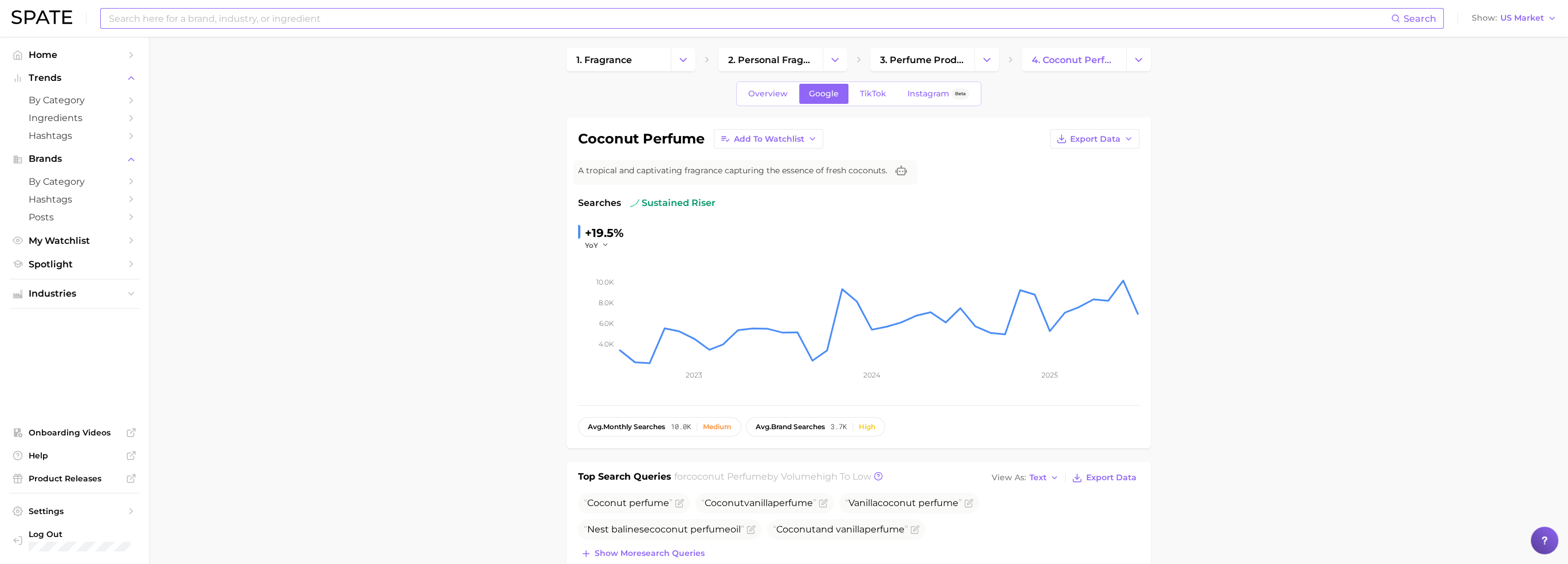
scroll to position [0, 0]
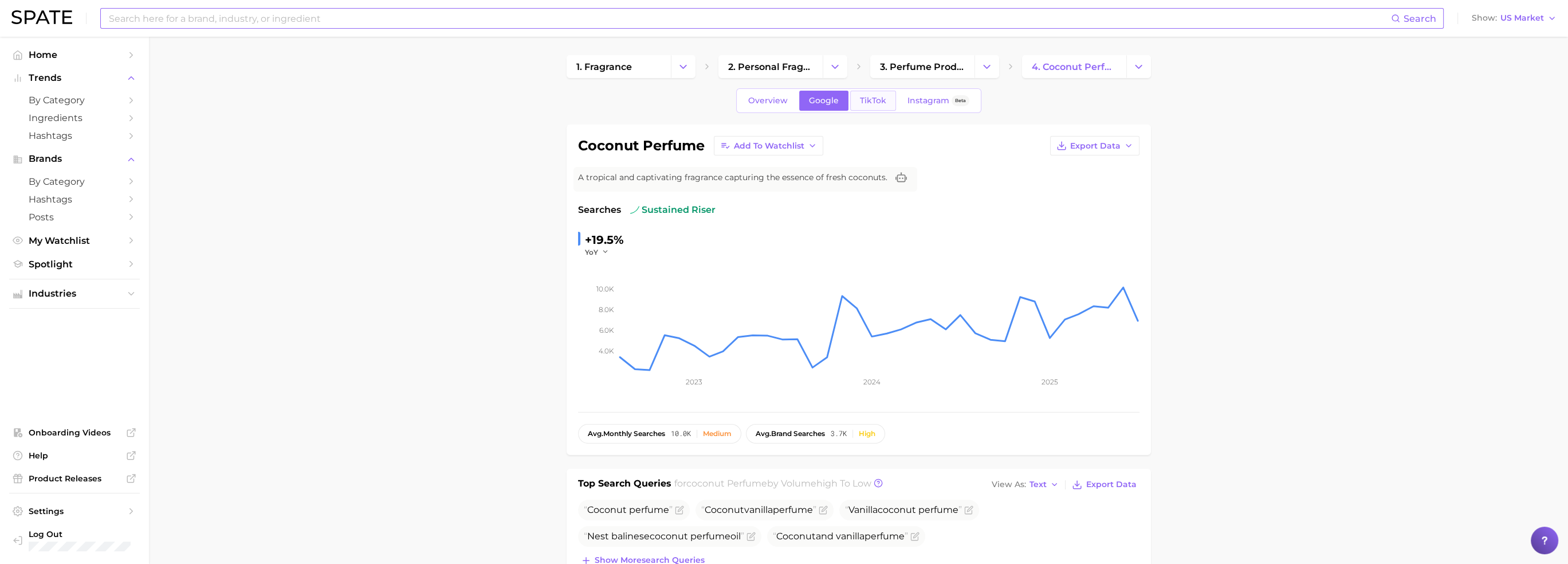
click at [879, 107] on link "TikTok" at bounding box center [873, 101] width 46 height 20
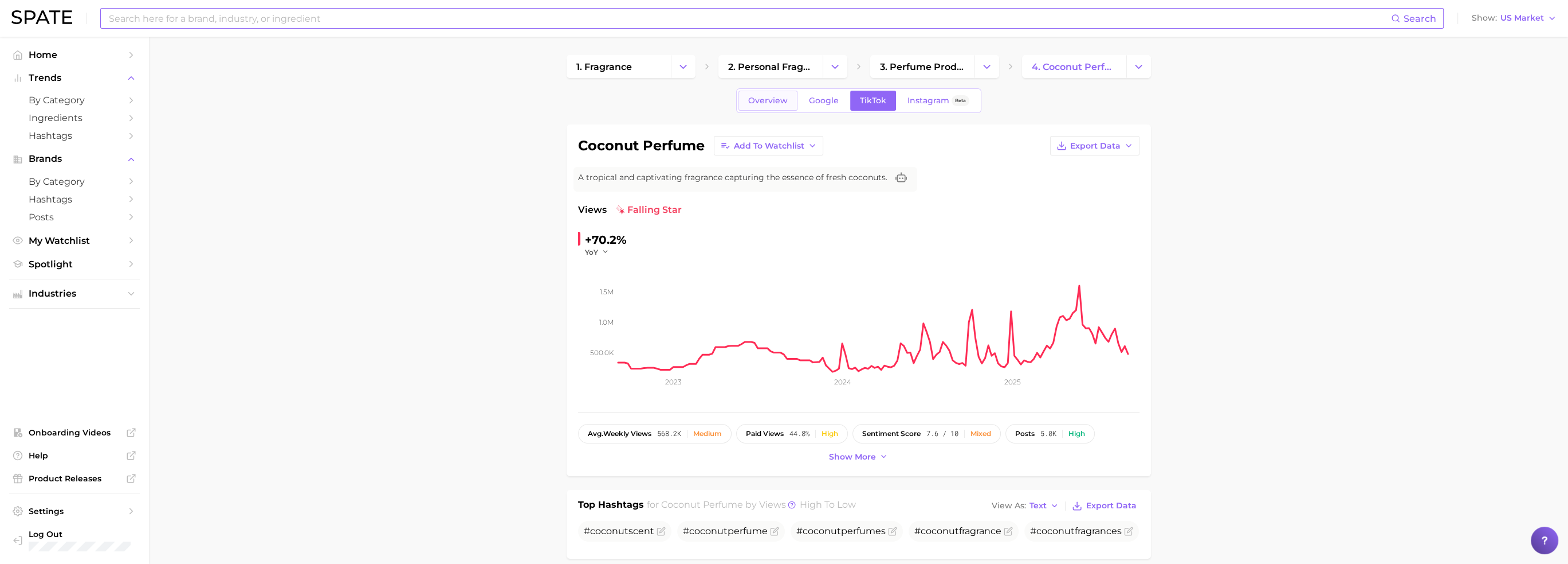
click at [786, 104] on span "Overview" at bounding box center [768, 101] width 40 height 10
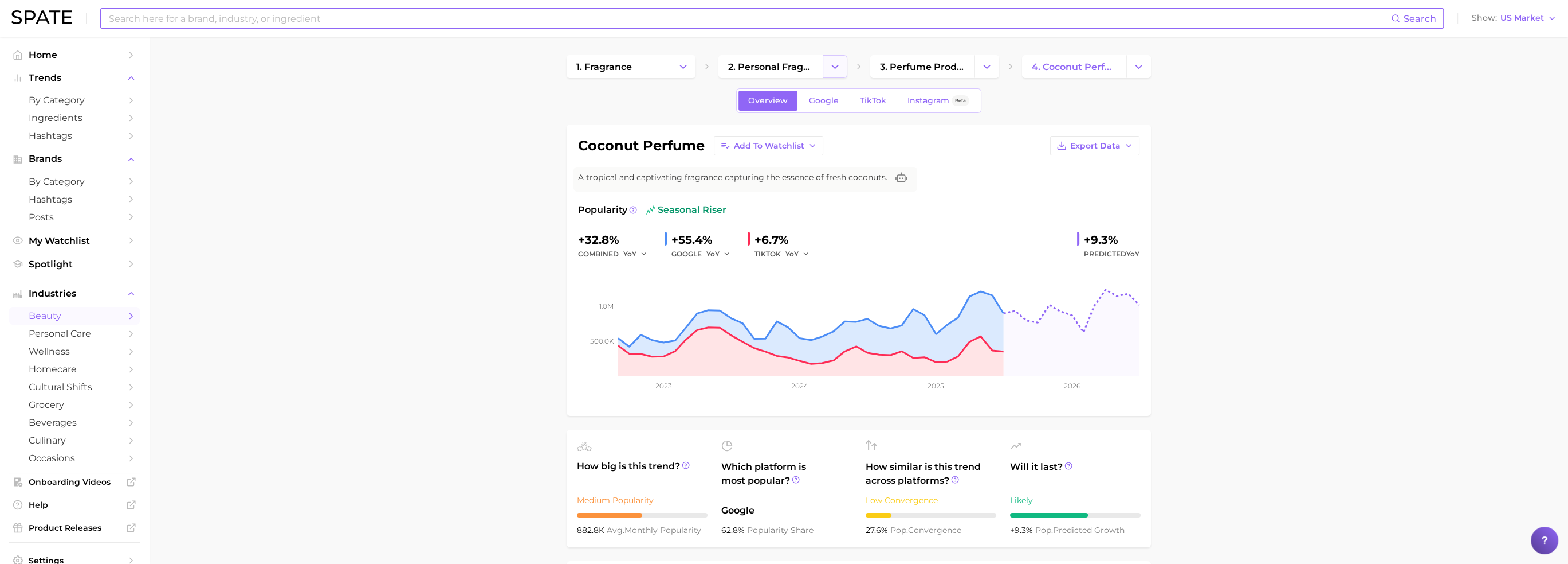
click at [829, 71] on icon "Change Category" at bounding box center [835, 67] width 12 height 12
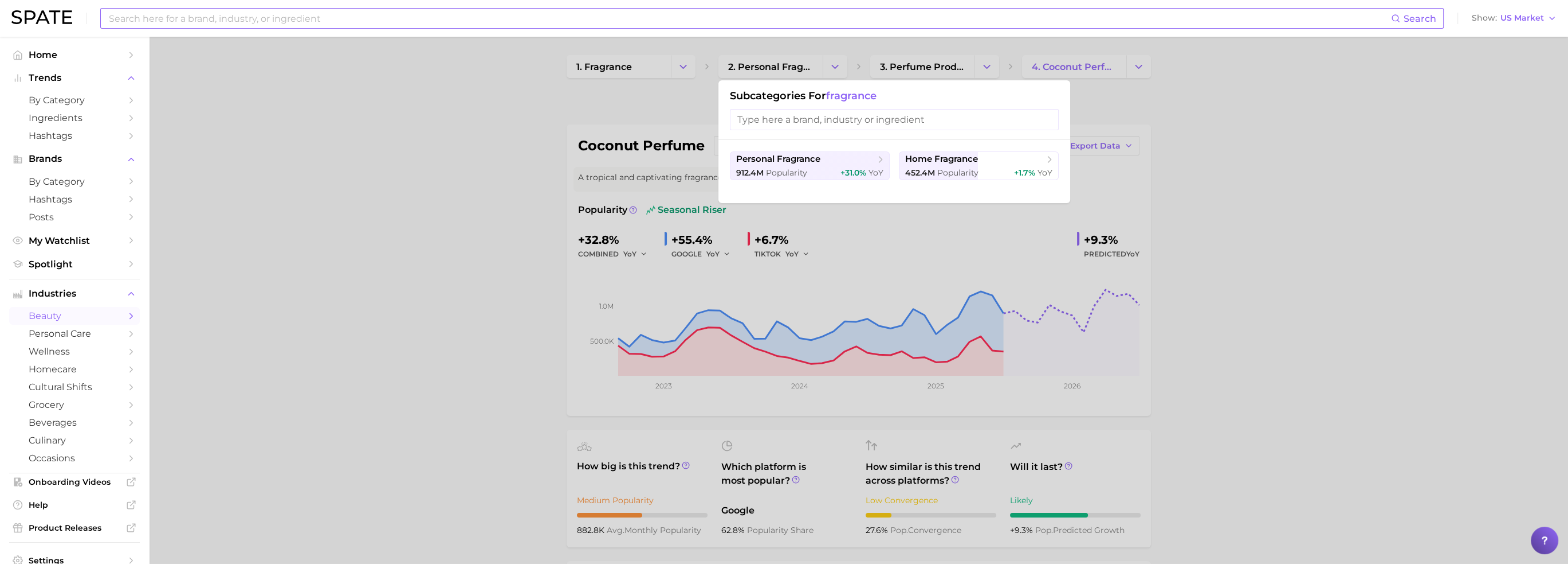
click at [984, 68] on div at bounding box center [784, 282] width 1568 height 564
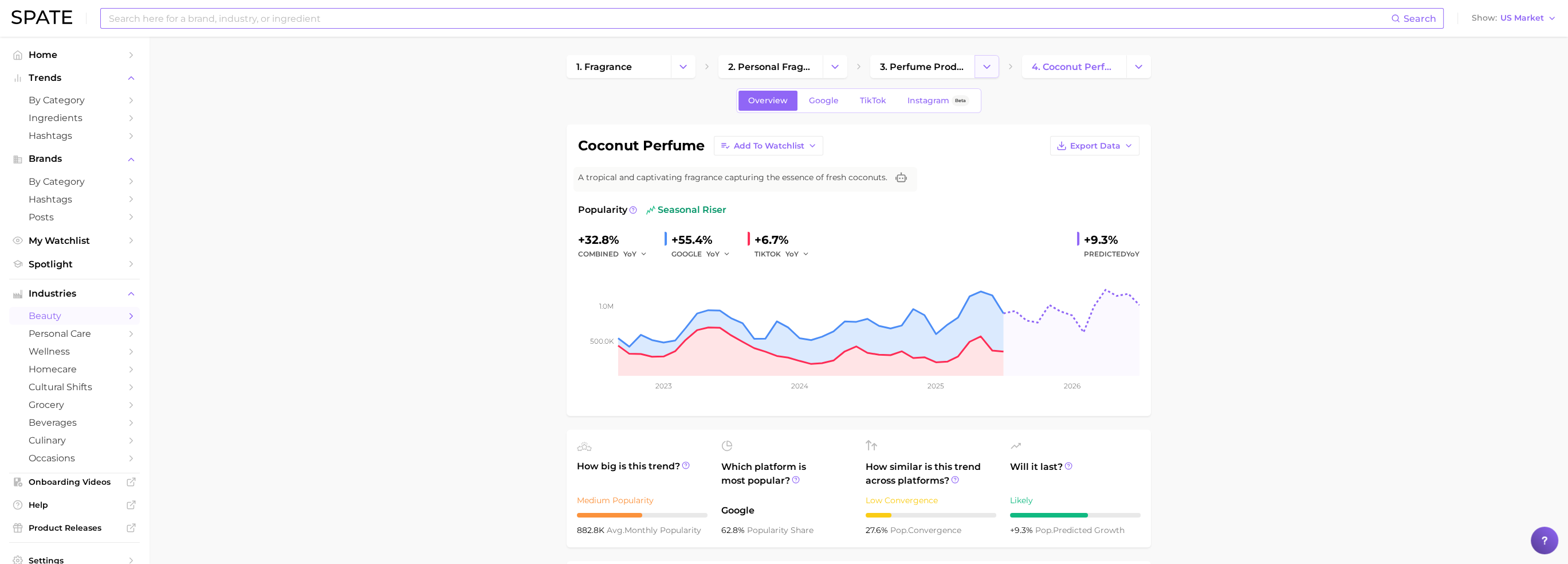
click at [991, 68] on icon "Change Category" at bounding box center [987, 67] width 12 height 12
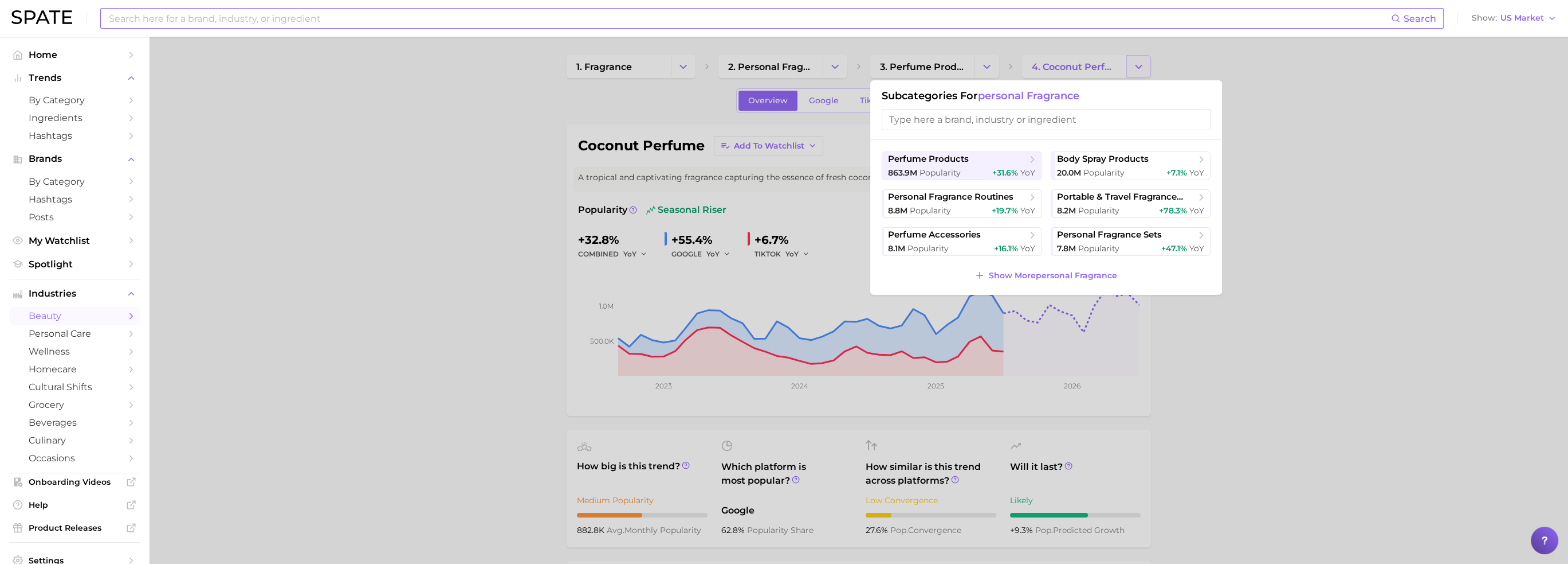
click at [1132, 65] on div at bounding box center [784, 282] width 1568 height 564
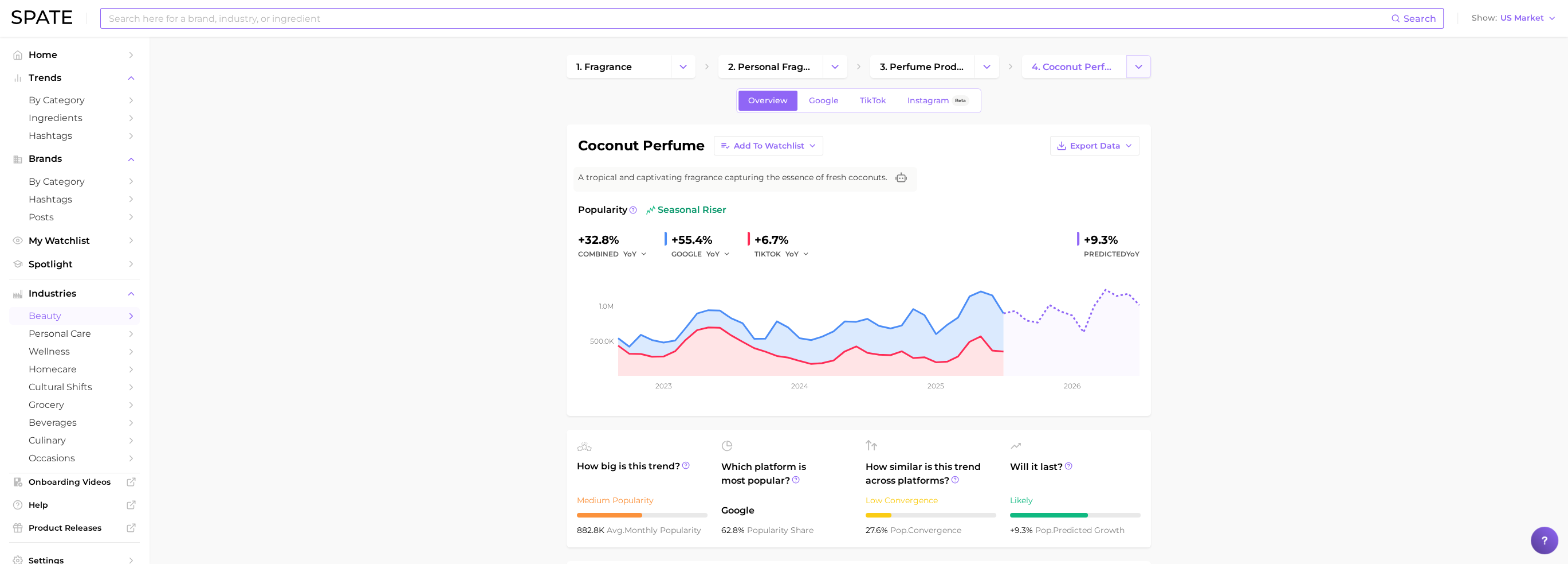
click at [1141, 66] on icon "Change Category" at bounding box center [1138, 67] width 12 height 12
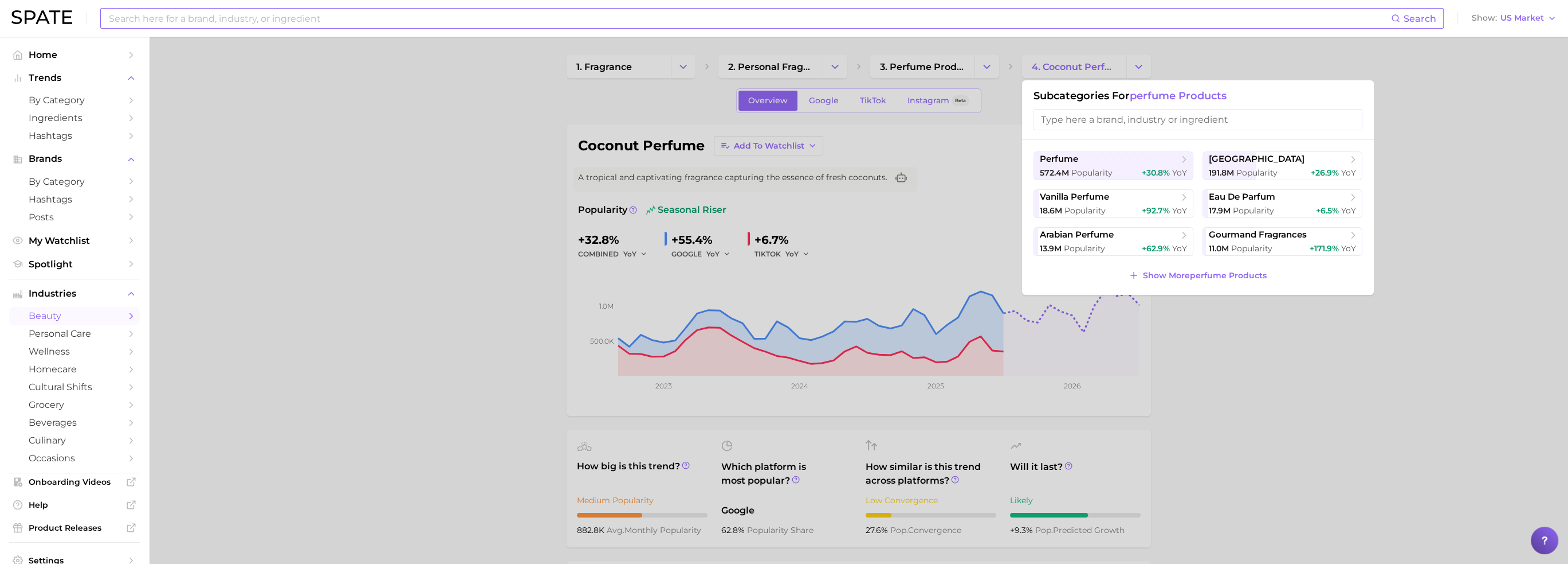
click at [1260, 51] on div at bounding box center [784, 282] width 1568 height 564
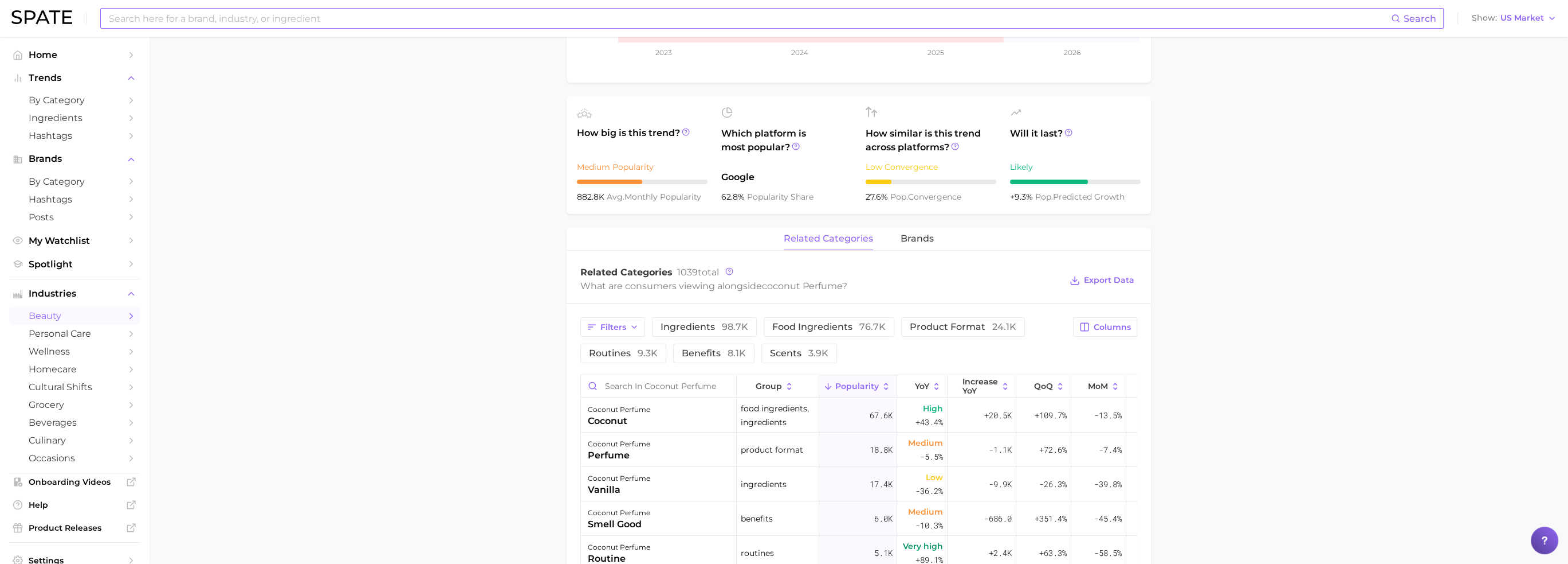
scroll to position [344, 0]
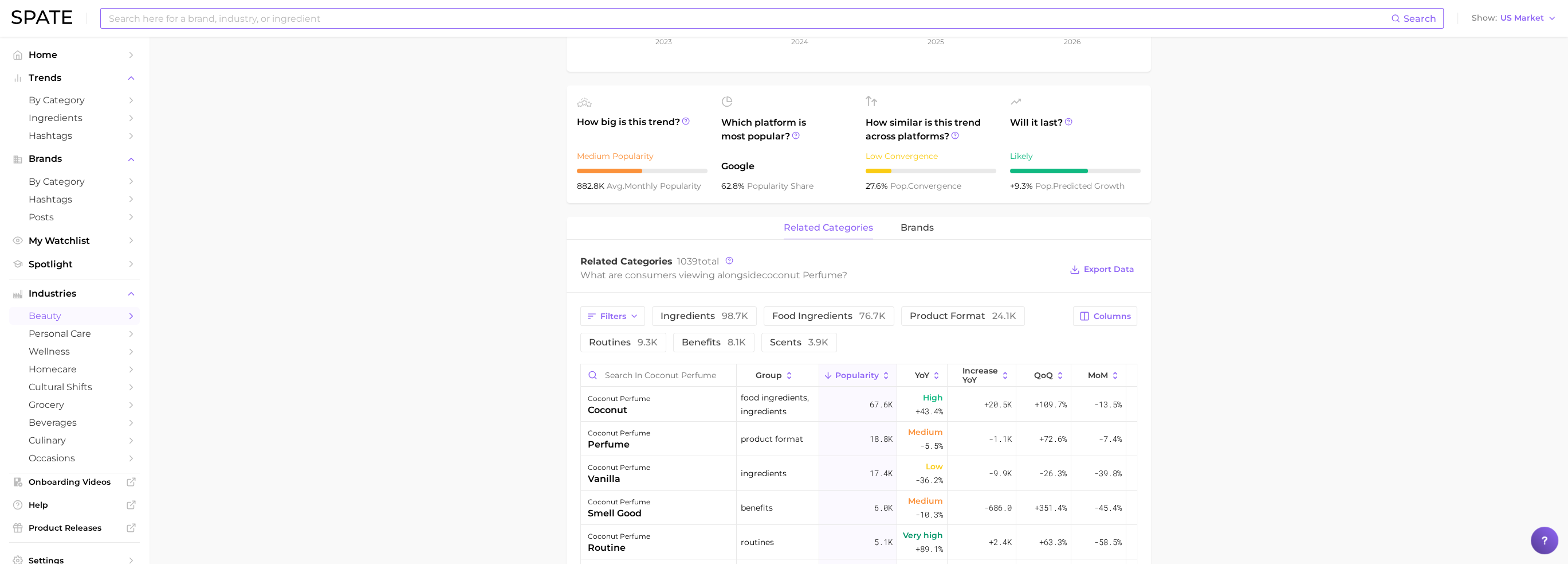
click at [161, 19] on input at bounding box center [749, 18] width 1283 height 19
type input "cotton candy perfume"
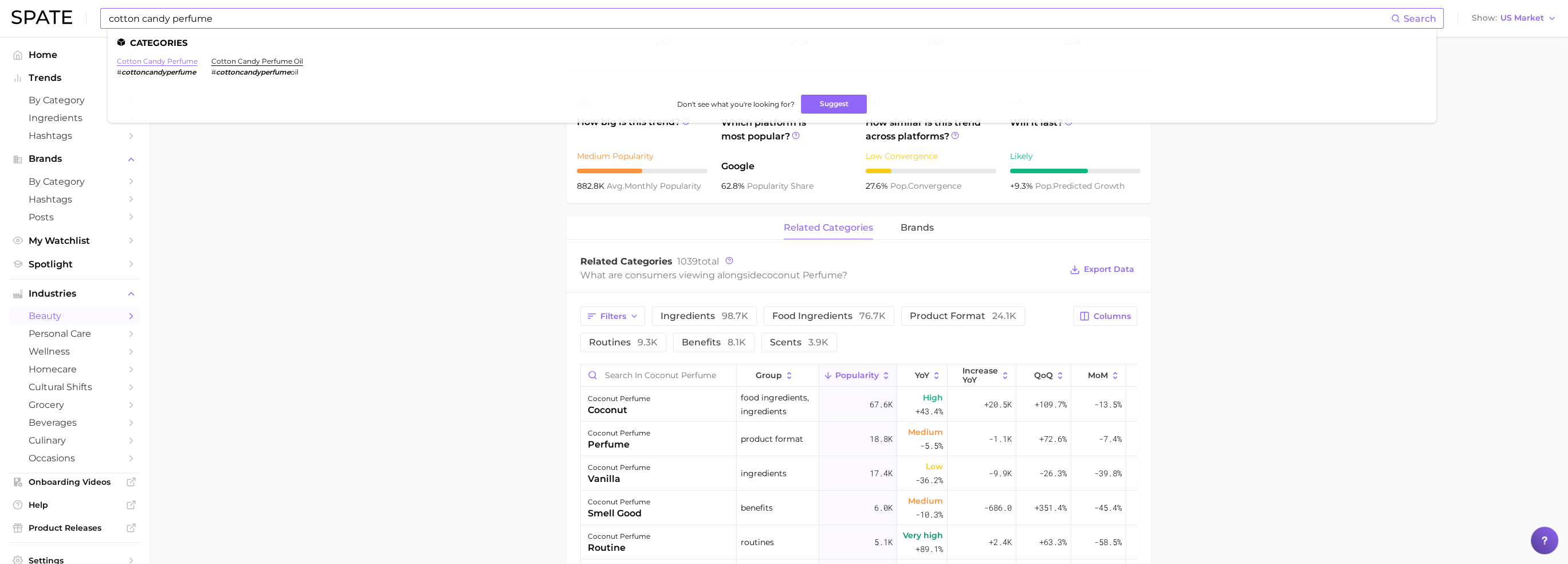
click at [170, 60] on link "cotton candy perfume" at bounding box center [157, 61] width 81 height 9
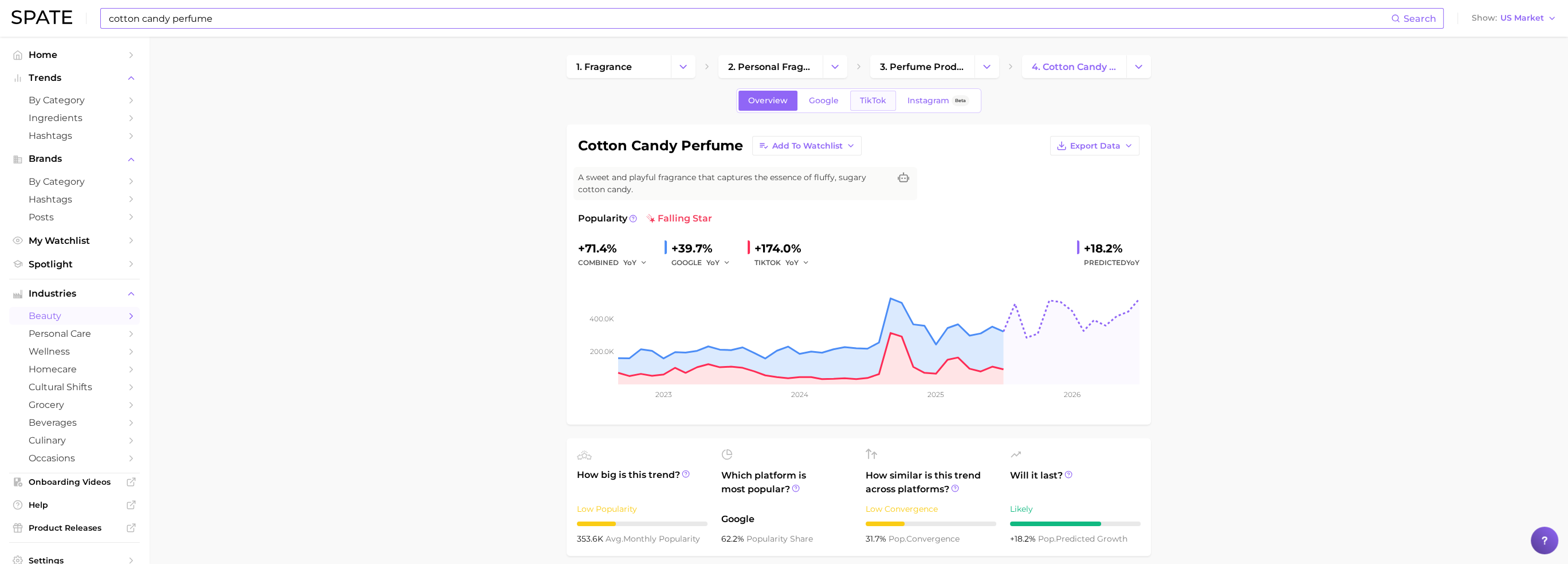
click at [867, 103] on span "TikTok" at bounding box center [872, 101] width 26 height 10
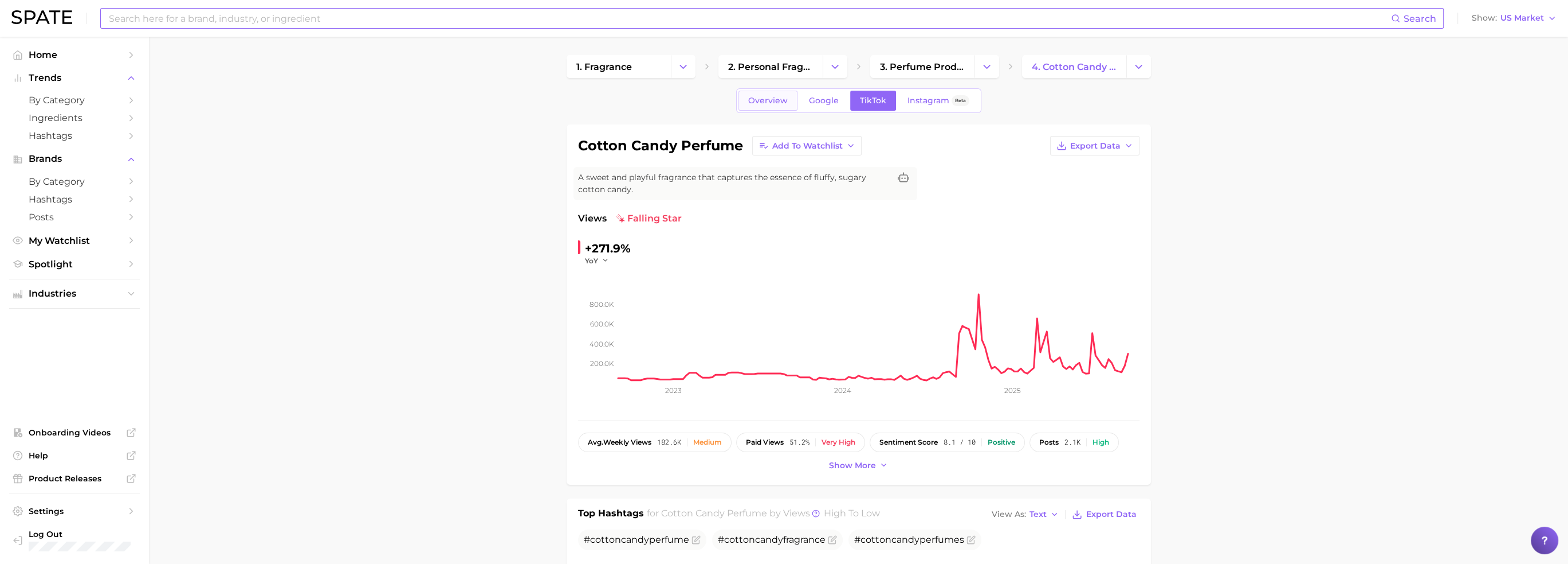
click at [773, 98] on span "Overview" at bounding box center [768, 101] width 40 height 10
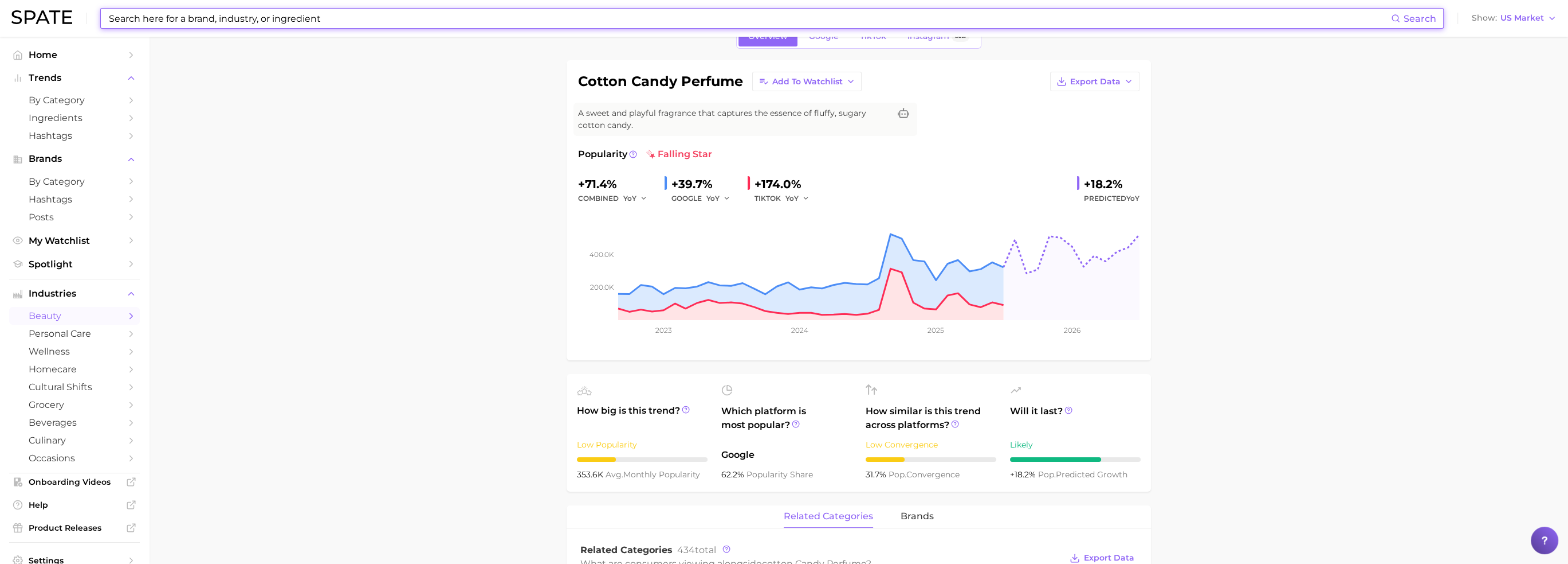
scroll to position [58, 0]
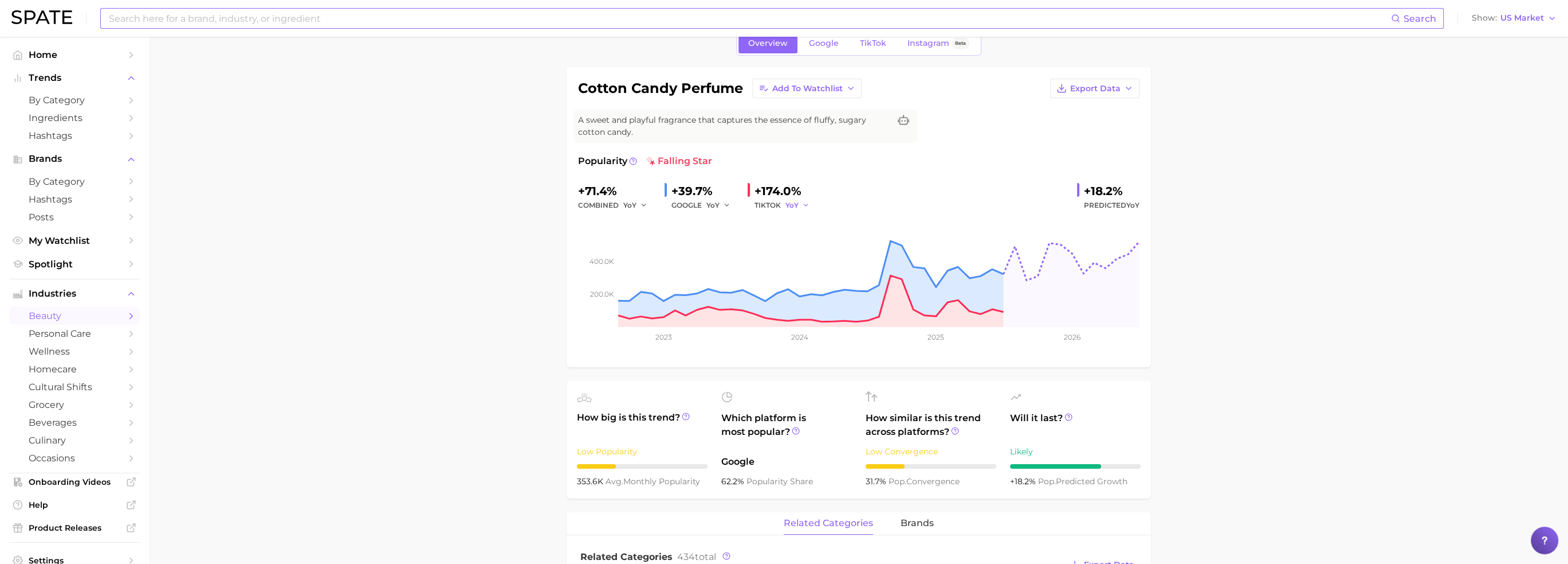
click at [799, 204] on button "YoY" at bounding box center [797, 205] width 25 height 14
click at [806, 243] on span "QoQ" at bounding box center [801, 244] width 19 height 10
click at [805, 204] on icon "button" at bounding box center [809, 205] width 8 height 8
click at [811, 266] on button "MoM" at bounding box center [848, 265] width 126 height 21
click at [811, 203] on icon "button" at bounding box center [810, 205] width 8 height 8
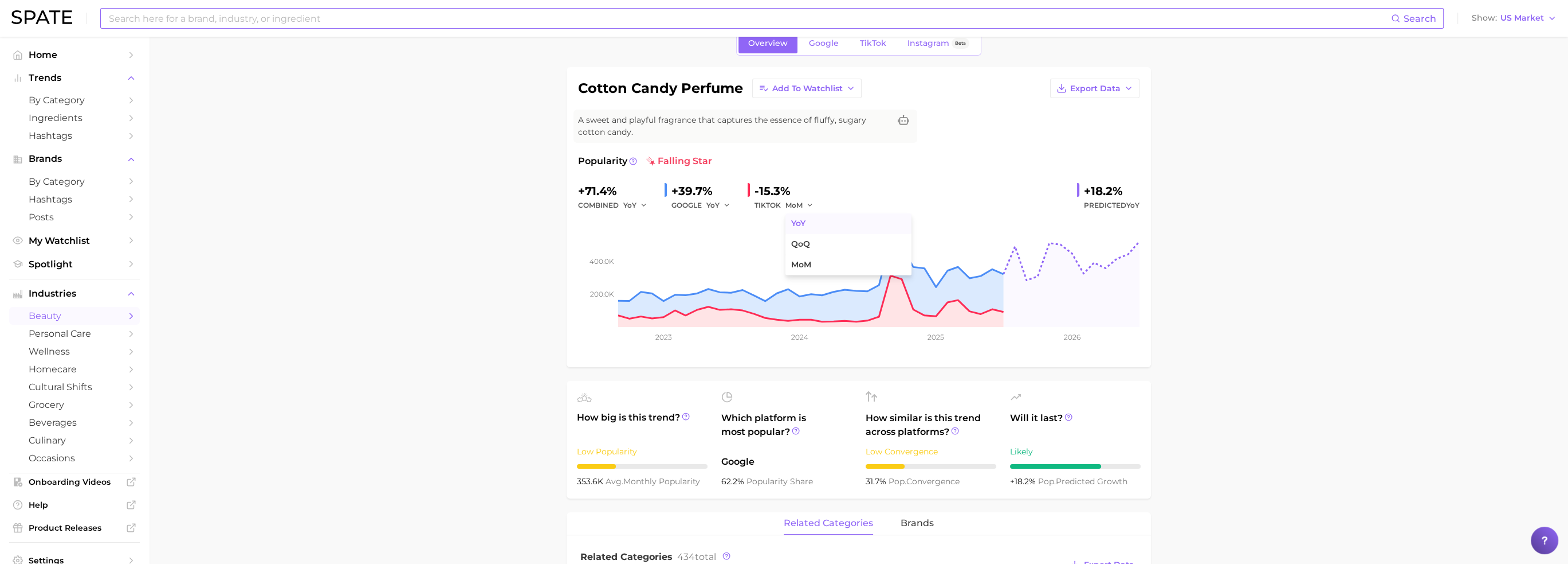
click at [810, 225] on button "YoY" at bounding box center [848, 223] width 126 height 21
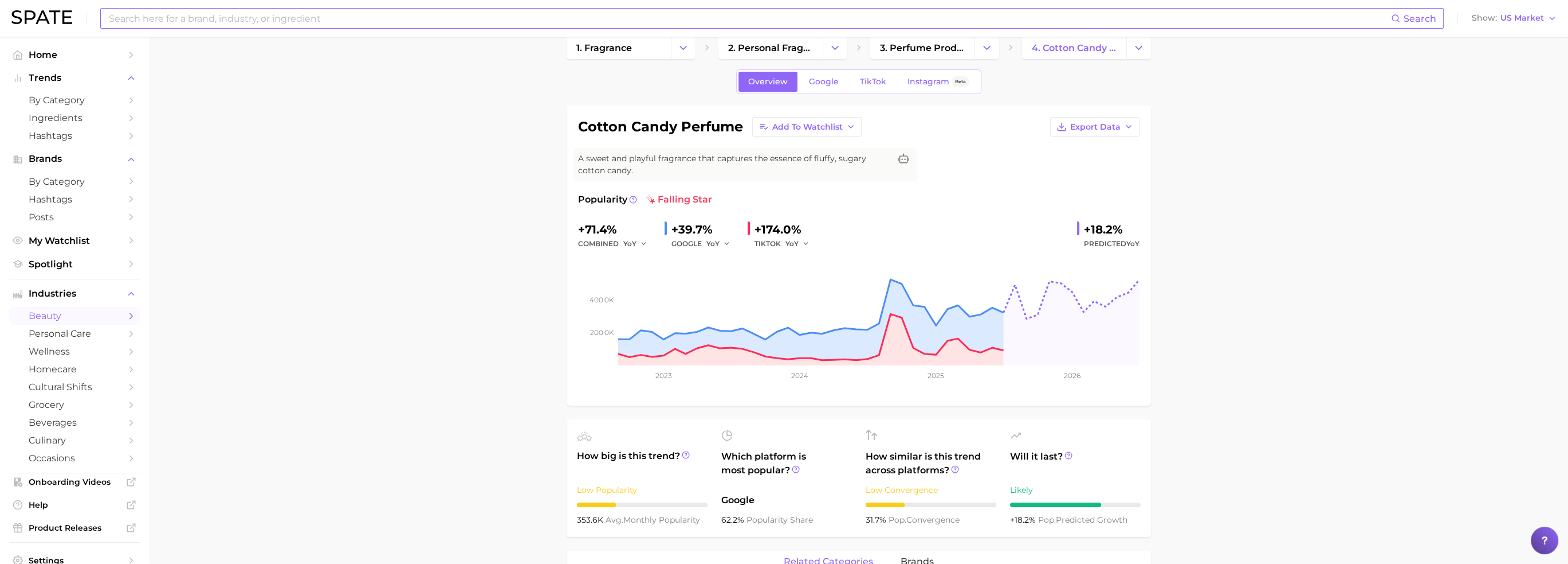
scroll to position [0, 0]
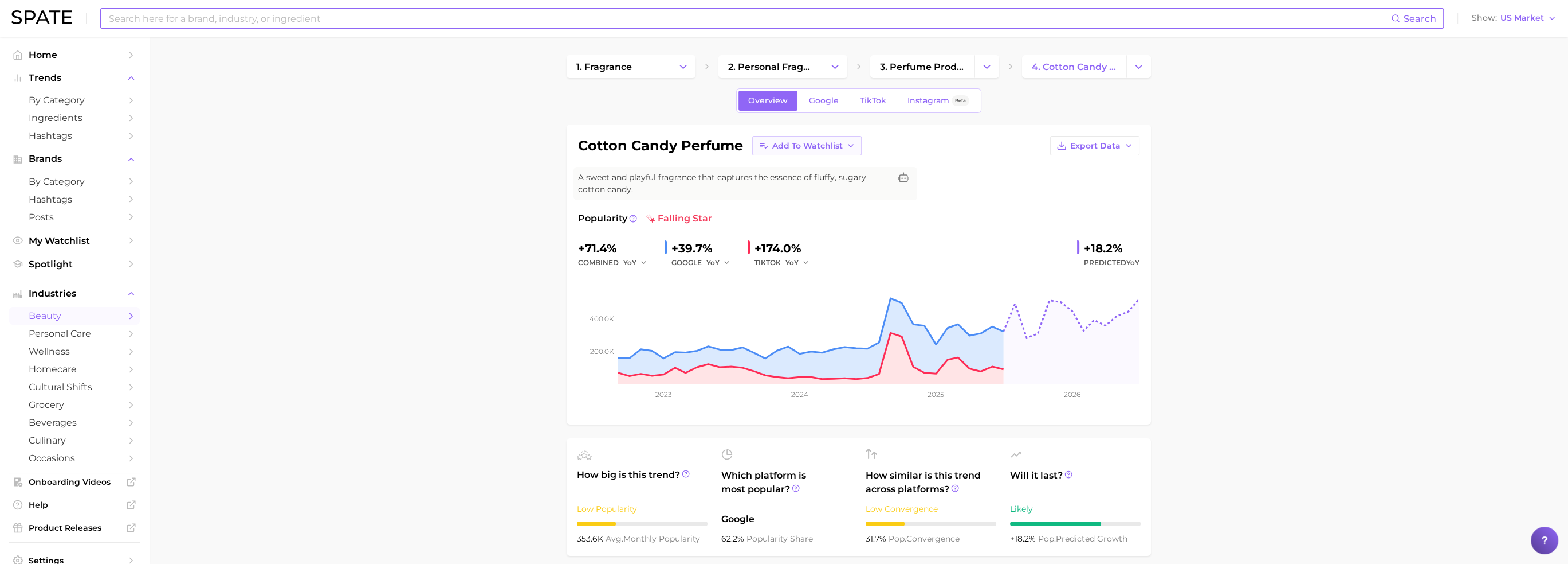
click at [852, 148] on icon "button" at bounding box center [851, 146] width 9 height 9
click at [1132, 146] on icon "button" at bounding box center [1129, 146] width 9 height 9
click at [1107, 188] on span "Time Series Image" at bounding box center [1071, 188] width 77 height 10
click at [878, 92] on link "TikTok" at bounding box center [873, 101] width 46 height 20
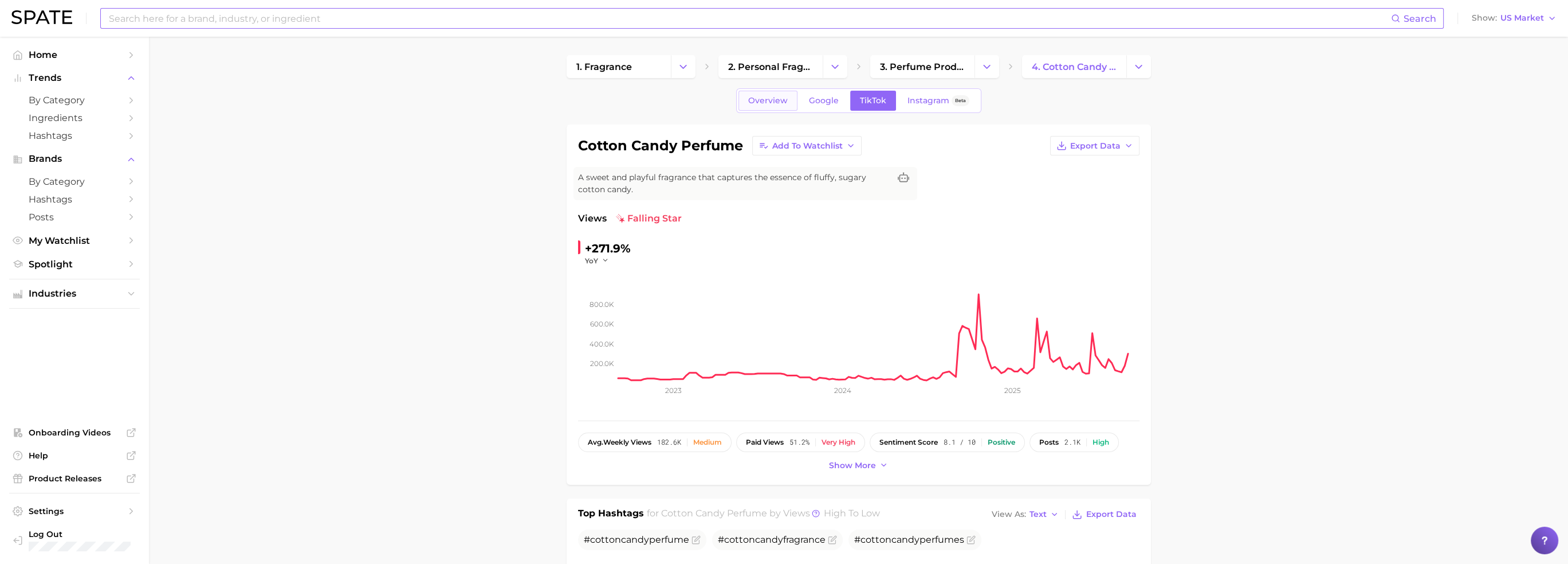
click at [777, 99] on span "Overview" at bounding box center [768, 101] width 40 height 10
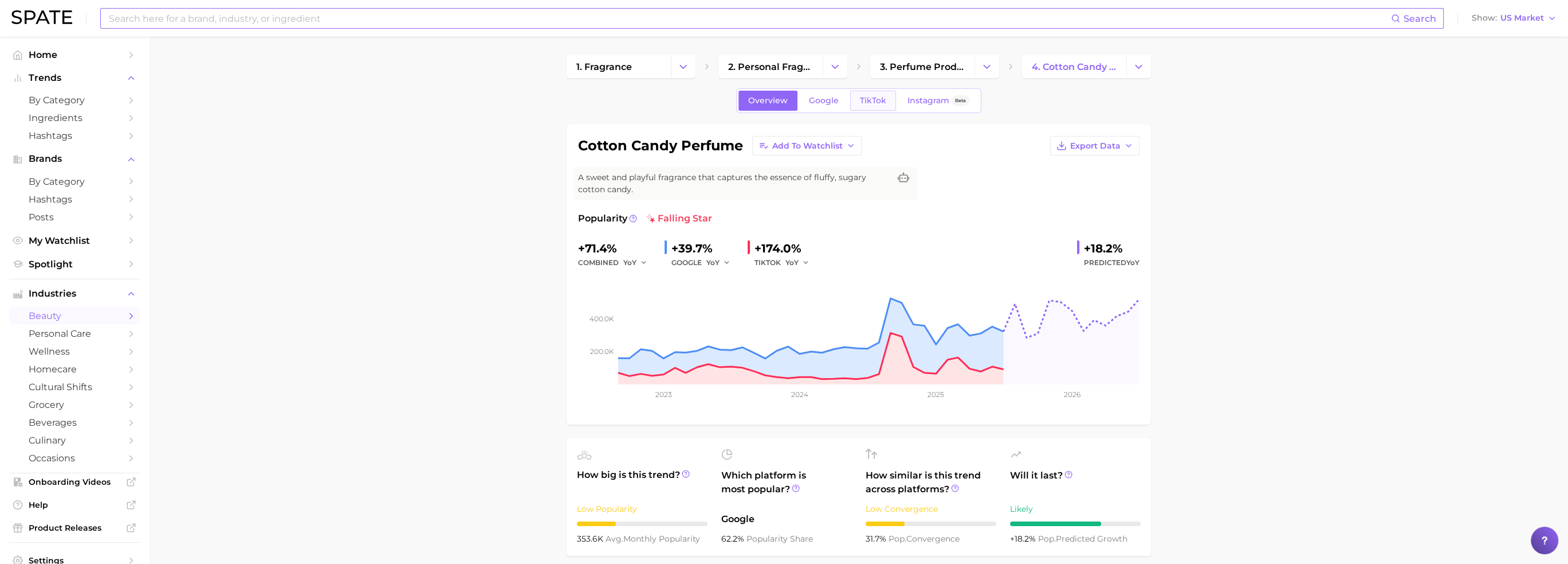
click at [876, 96] on span "TikTok" at bounding box center [872, 101] width 26 height 10
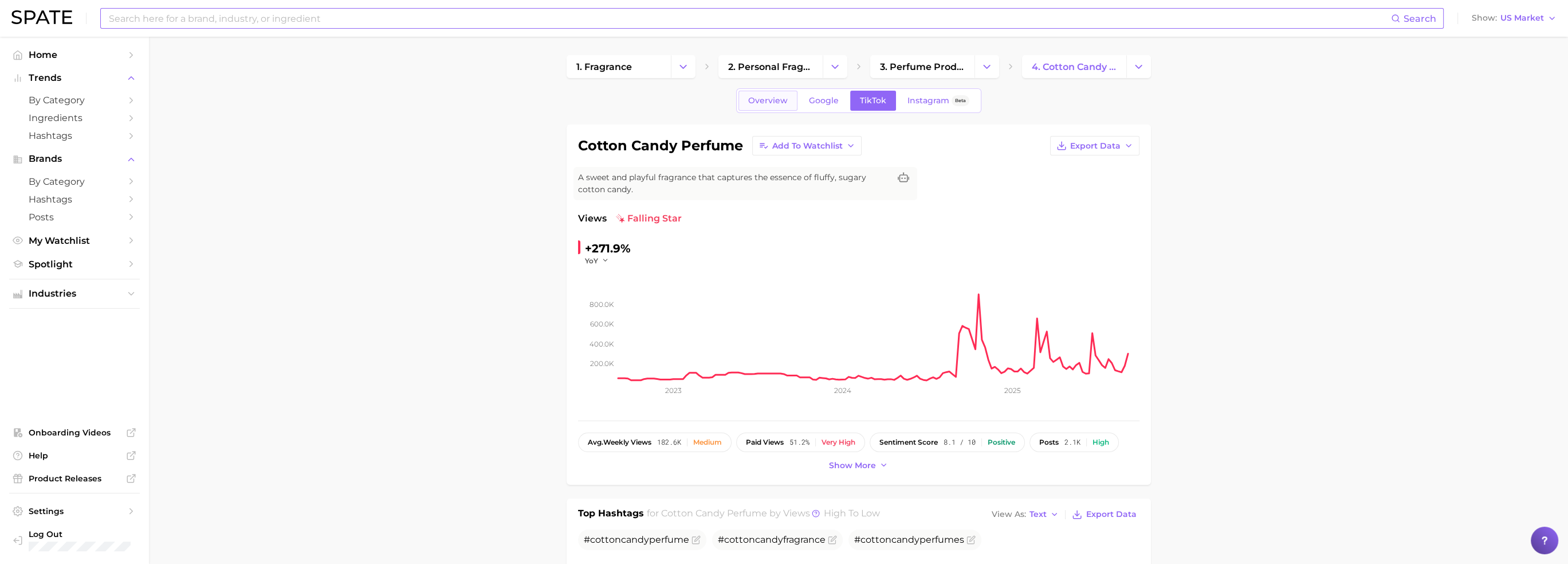
click at [762, 102] on span "Overview" at bounding box center [768, 101] width 40 height 10
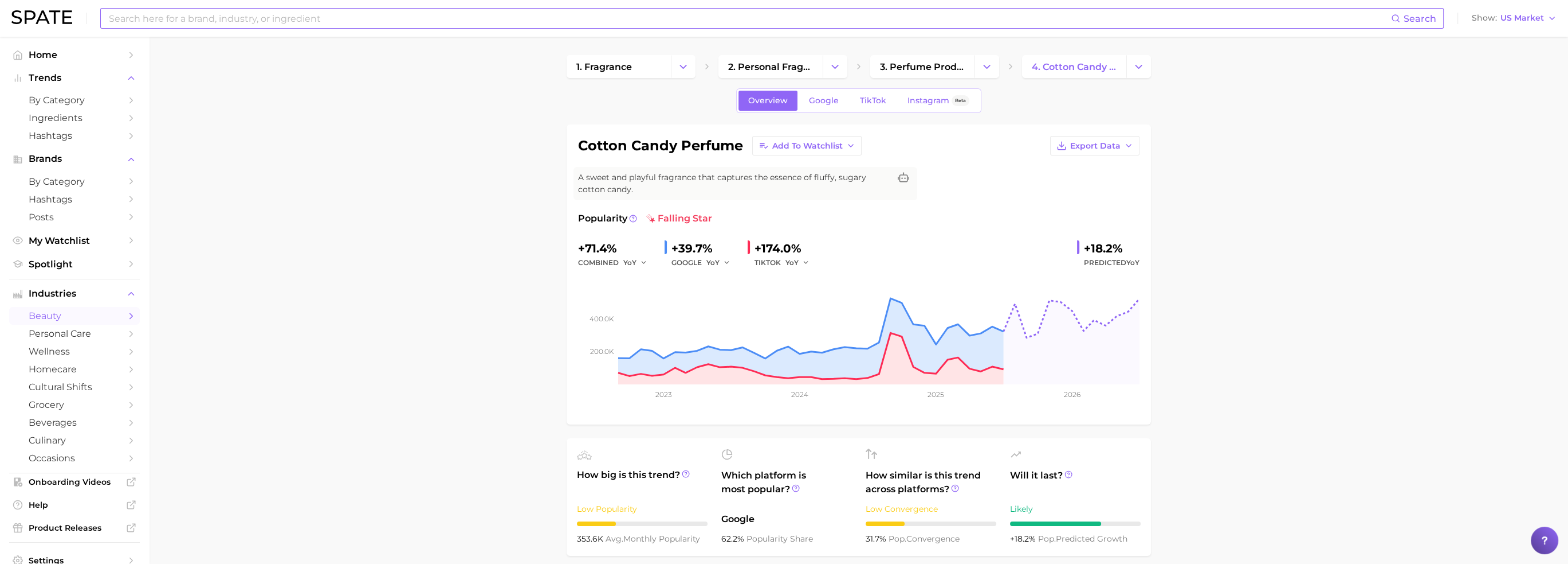
click at [795, 251] on div "+174.0%" at bounding box center [786, 248] width 63 height 18
click at [879, 94] on link "TikTok" at bounding box center [873, 101] width 46 height 20
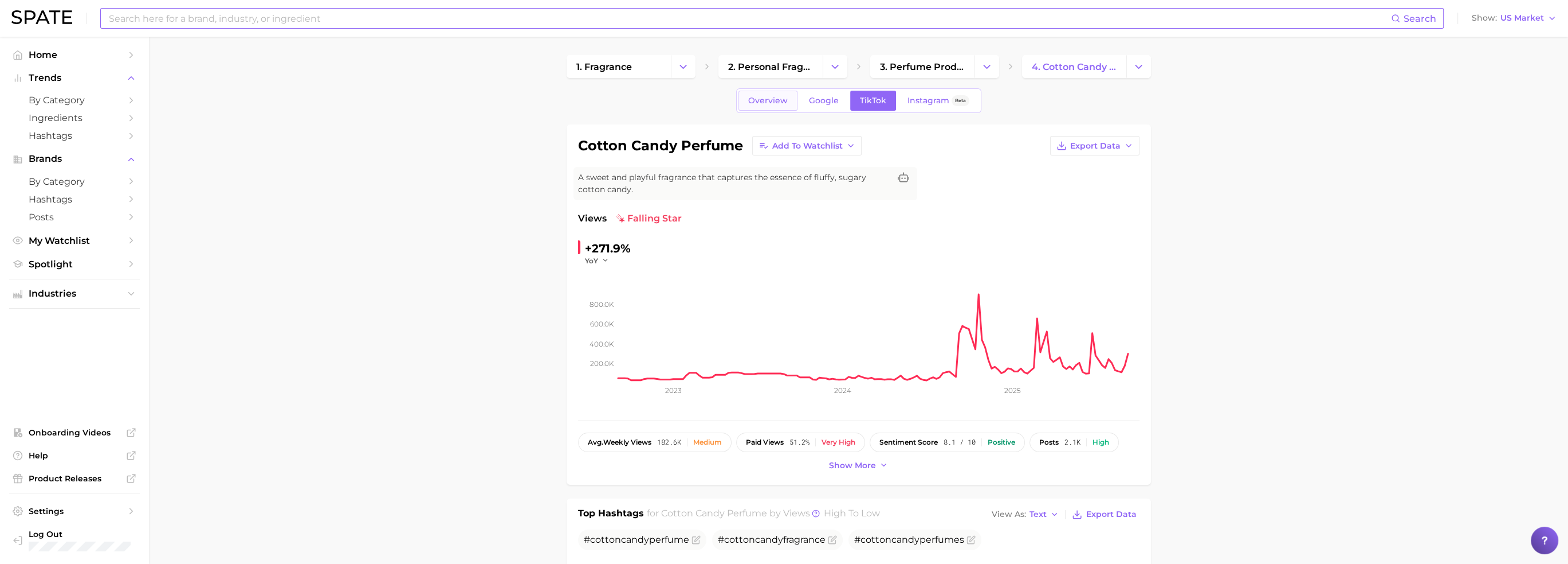
click at [777, 99] on span "Overview" at bounding box center [768, 101] width 40 height 10
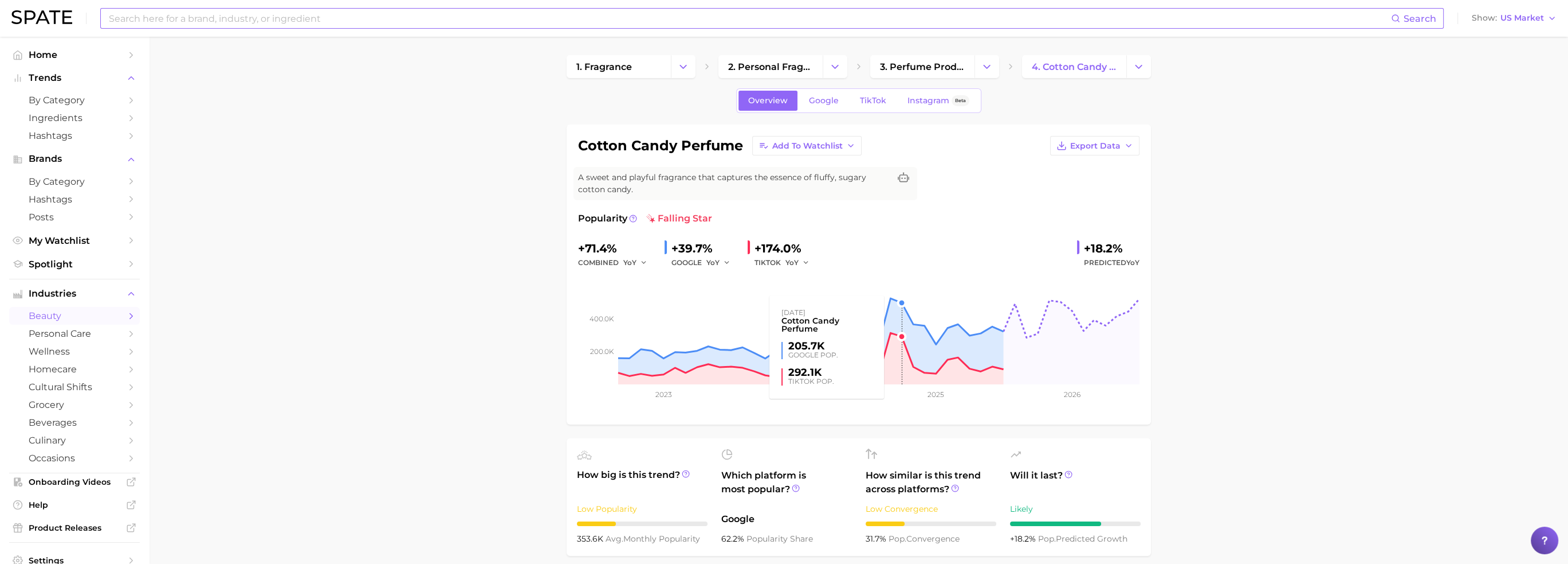
click at [901, 336] on rect at bounding box center [859, 327] width 562 height 115
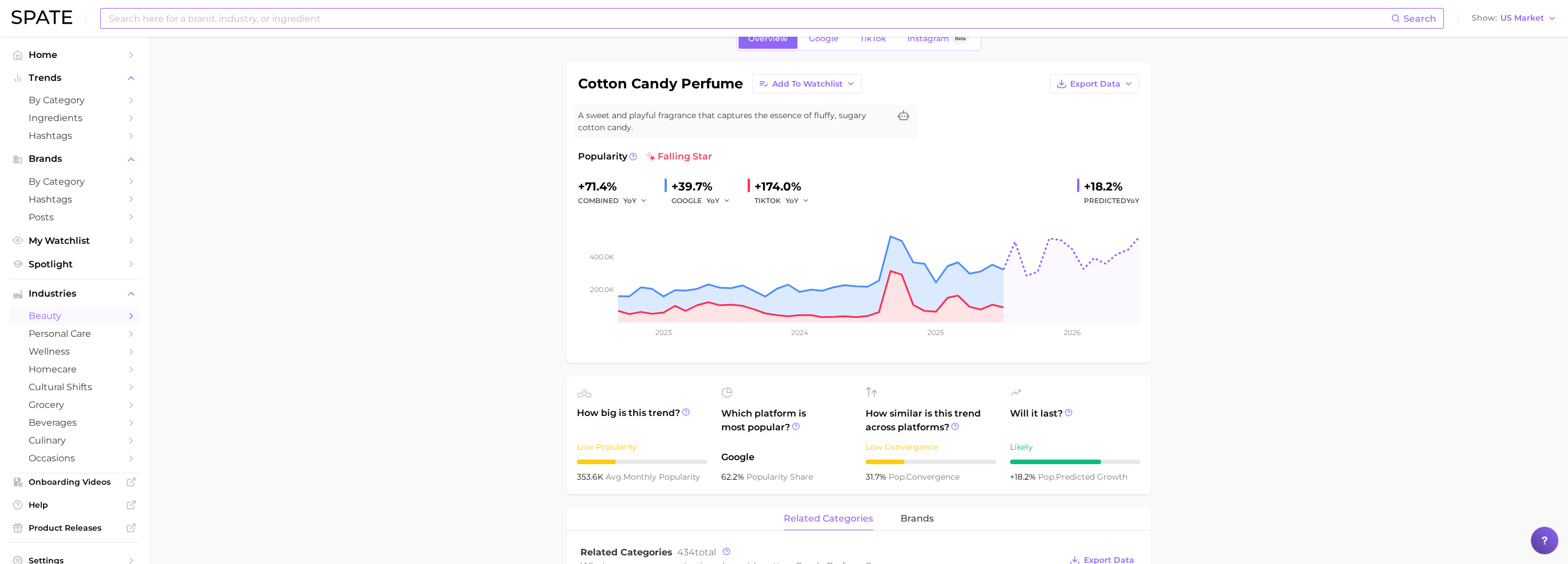
scroll to position [58, 0]
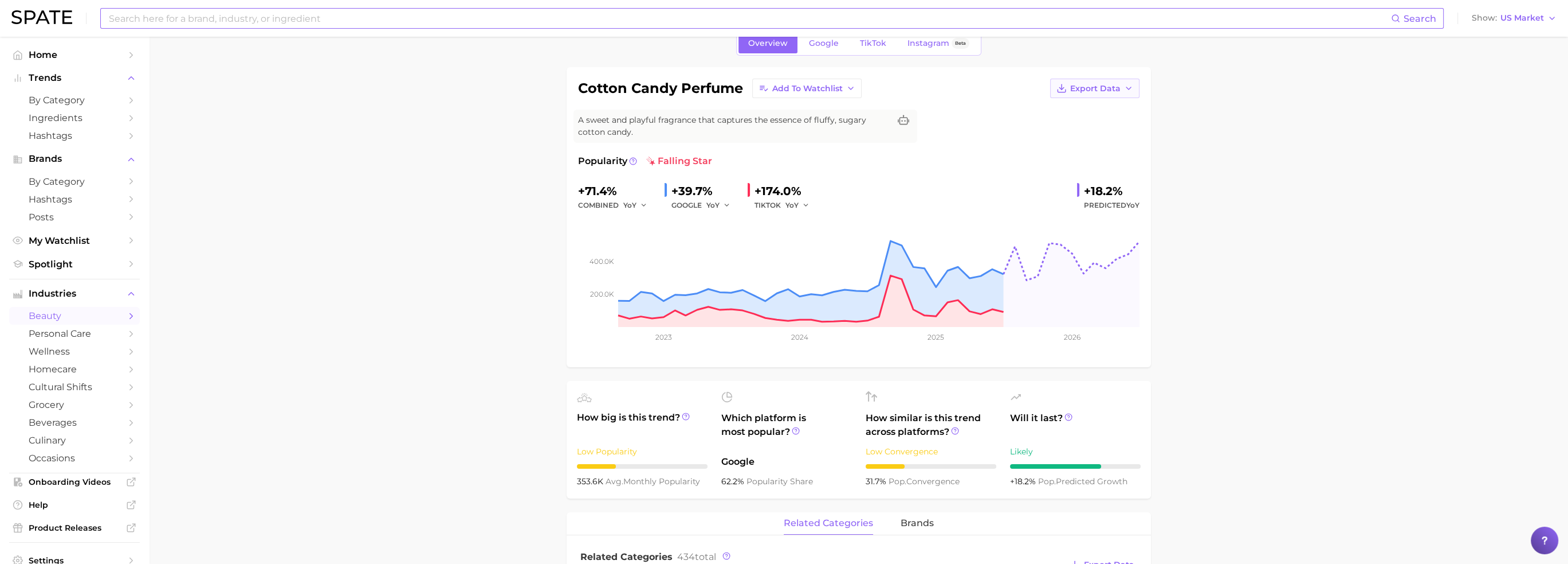
click at [1134, 90] on button "Export Data" at bounding box center [1094, 88] width 89 height 19
click at [1095, 109] on span "Time Series CSV" at bounding box center [1067, 109] width 67 height 10
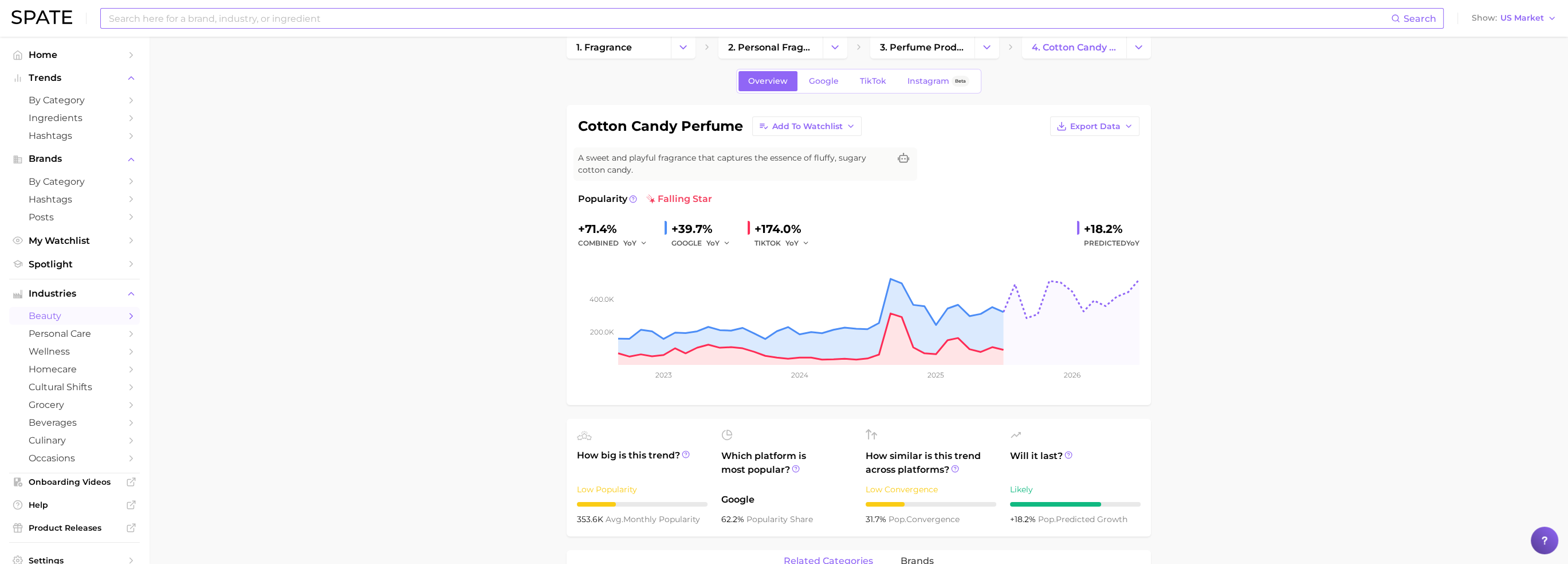
scroll to position [0, 0]
